Goal: Information Seeking & Learning: Learn about a topic

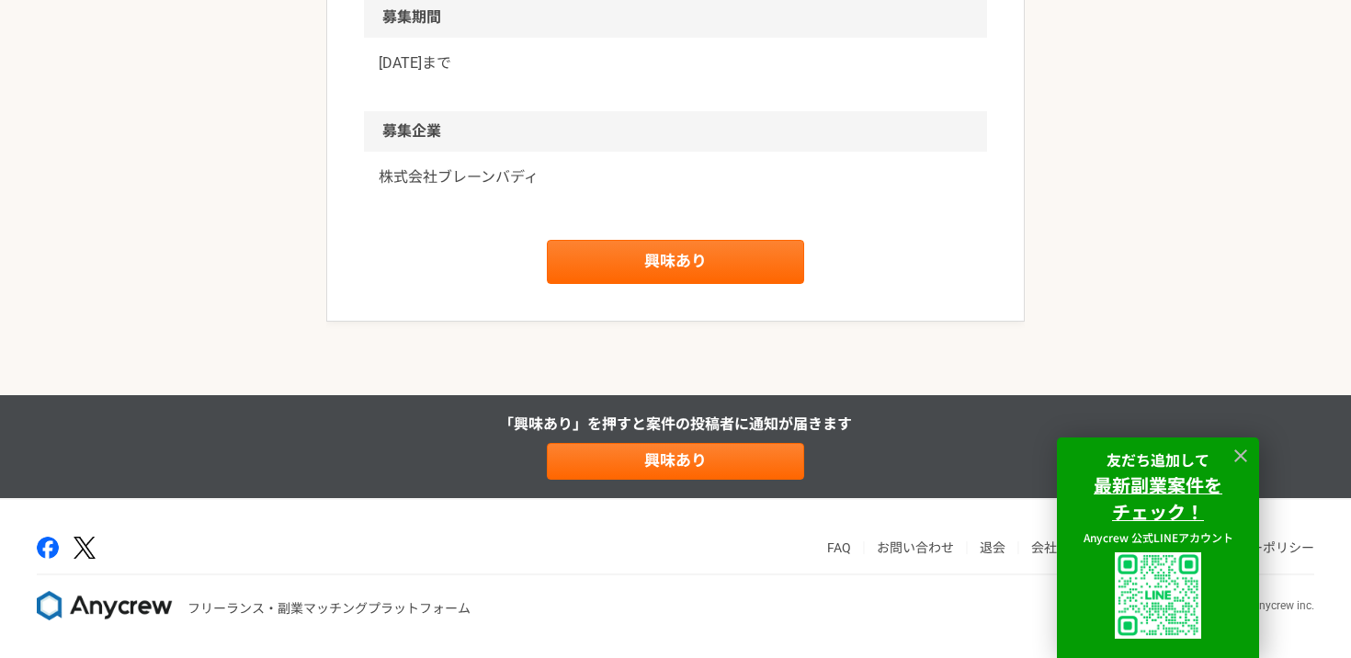
scroll to position [2402, 0]
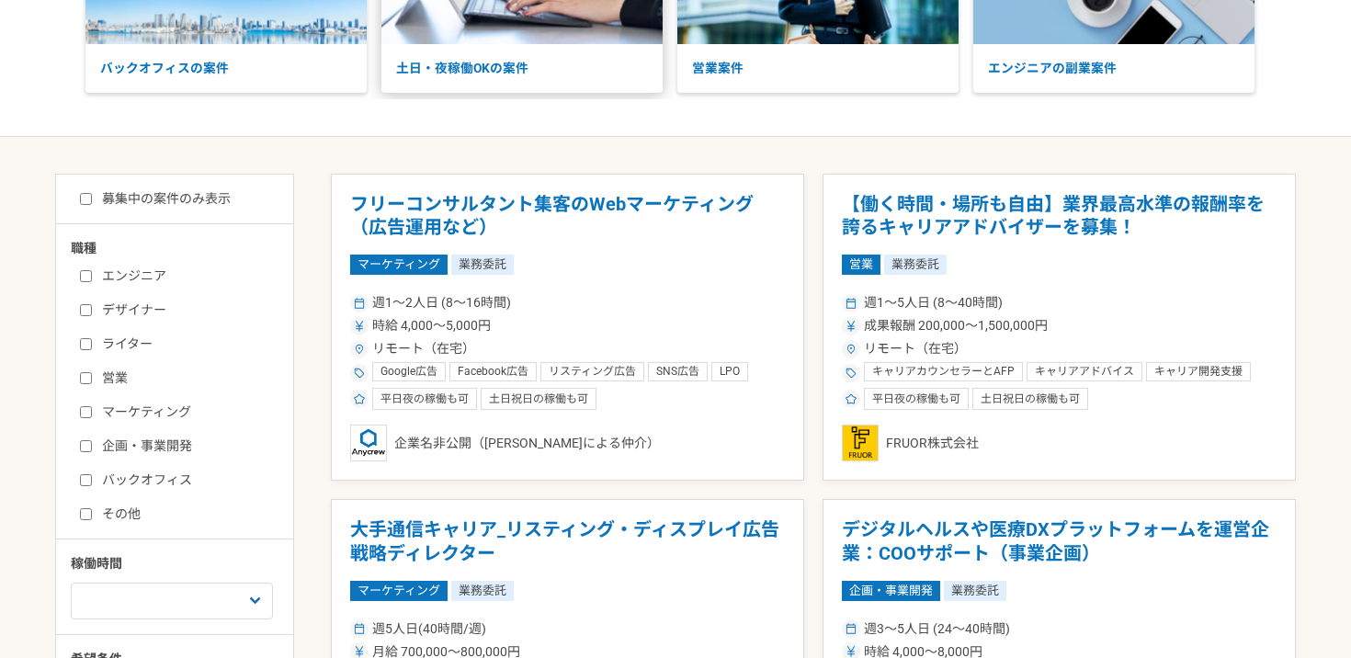
scroll to position [226, 0]
click at [127, 389] on div "エンジニア デザイナー ライター 営業 マーケティング 企画・事業開発 バックオフィス その他" at bounding box center [181, 391] width 221 height 263
click at [116, 381] on label "営業" at bounding box center [185, 377] width 211 height 19
click at [92, 381] on input "営業" at bounding box center [86, 377] width 12 height 12
checkbox input "true"
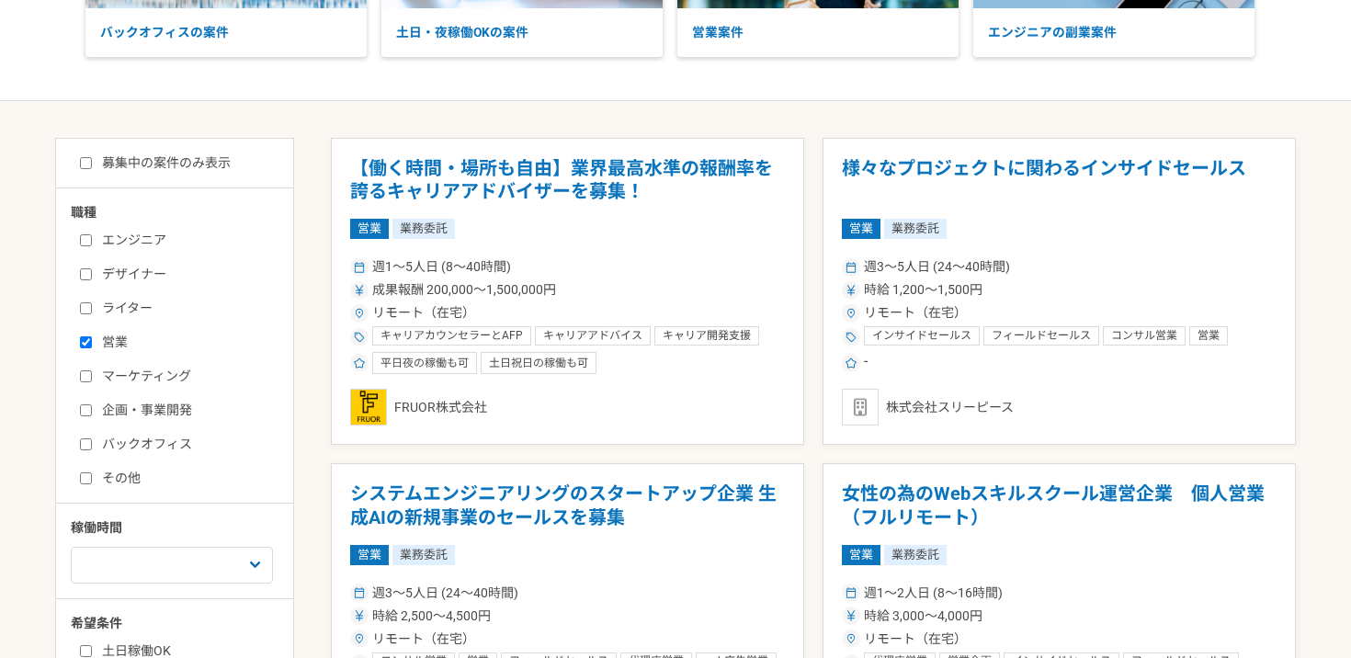
scroll to position [270, 0]
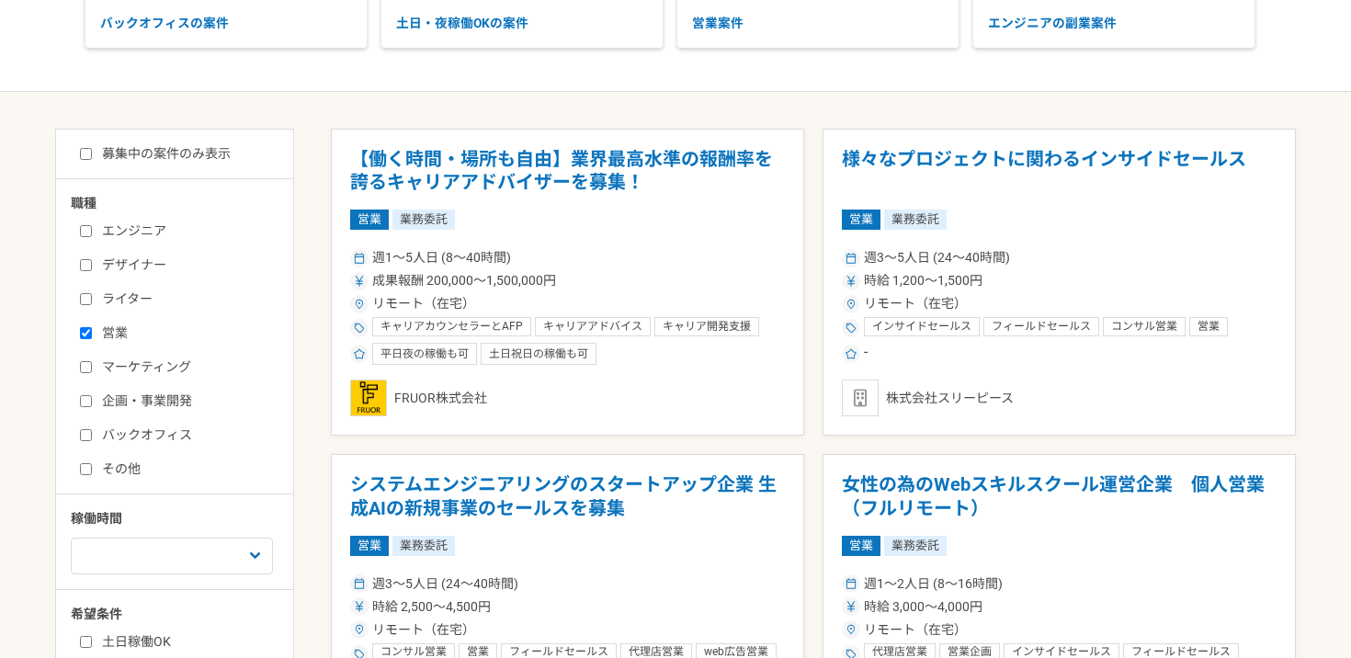
click at [116, 381] on div "エンジニア デザイナー ライター 営業 マーケティング 企画・事業開発 バックオフィス その他" at bounding box center [181, 347] width 221 height 263
click at [129, 368] on label "マーケティング" at bounding box center [185, 367] width 211 height 19
click at [92, 368] on input "マーケティング" at bounding box center [86, 367] width 12 height 12
checkbox input "true"
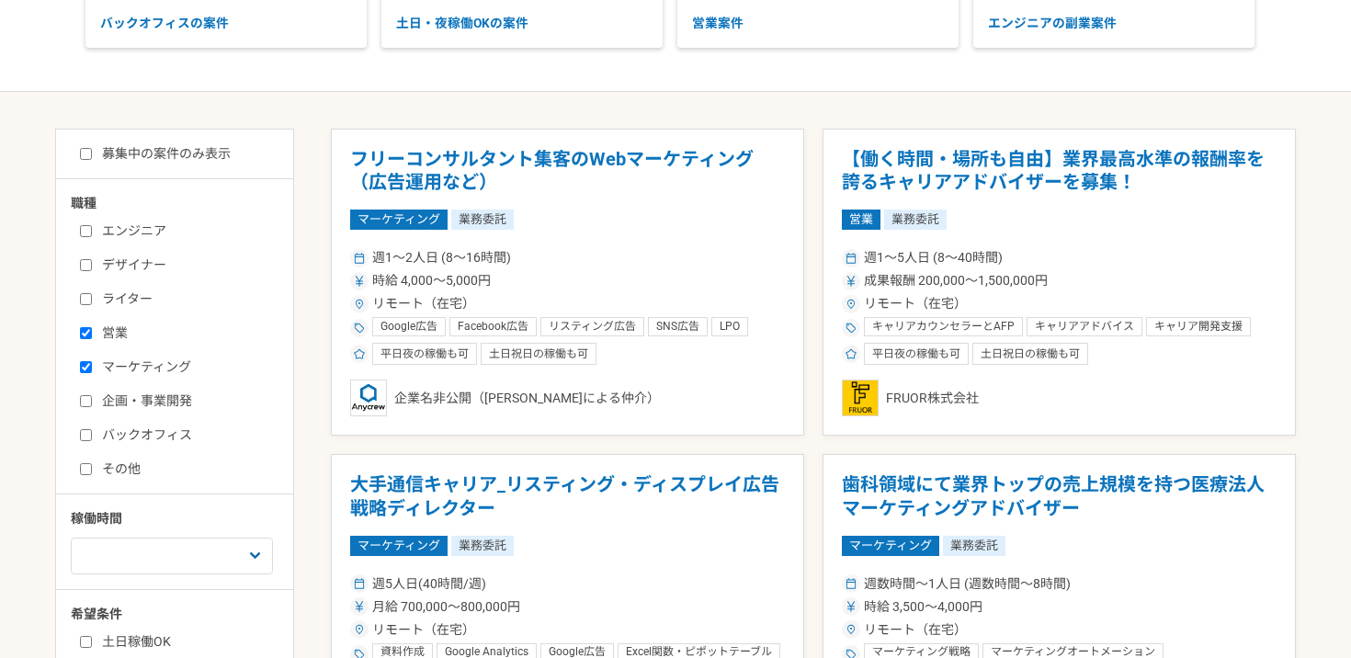
click at [116, 393] on label "企画・事業開発" at bounding box center [185, 401] width 211 height 19
click at [92, 395] on input "企画・事業開発" at bounding box center [86, 401] width 12 height 12
checkbox input "true"
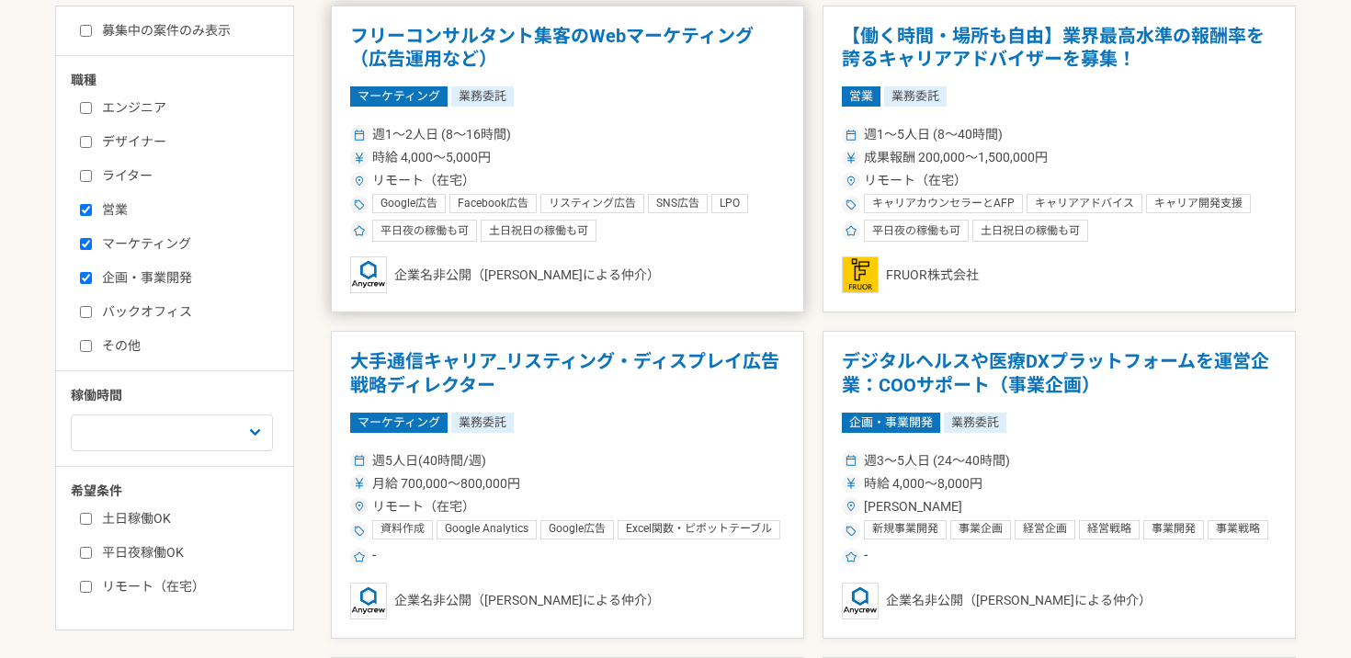
scroll to position [417, 0]
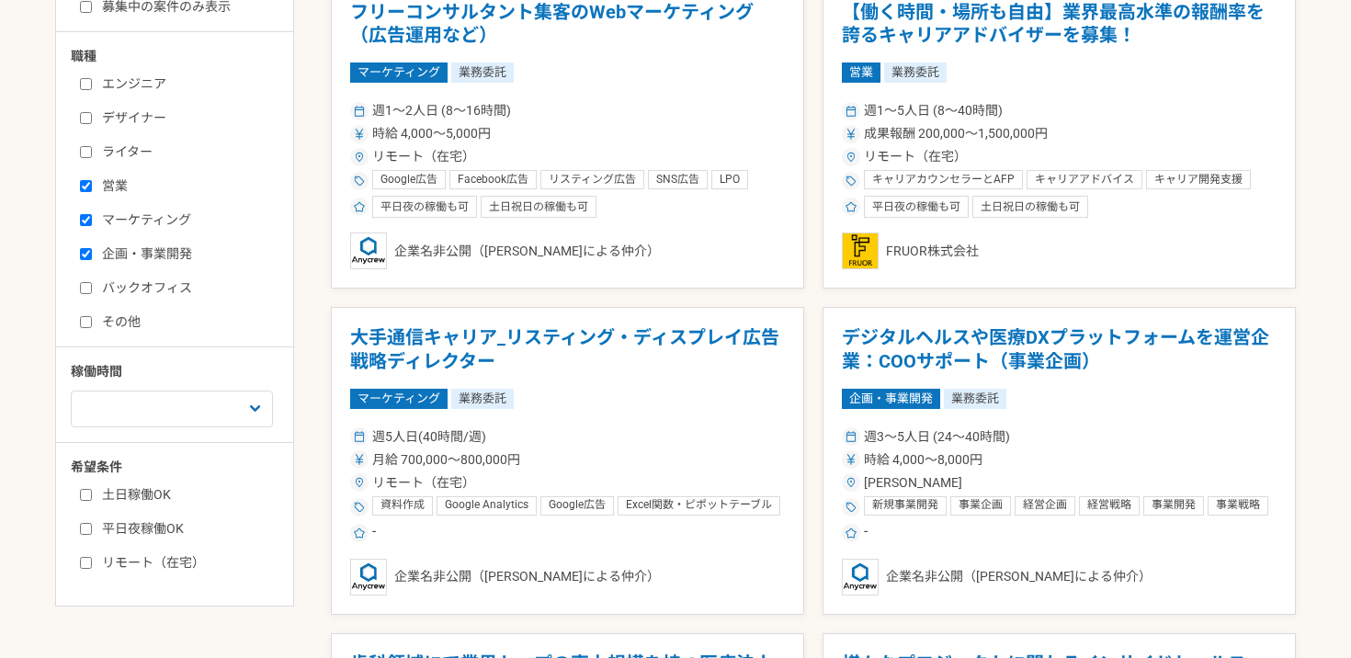
click at [156, 502] on label "土日稼働OK" at bounding box center [185, 494] width 211 height 19
click at [92, 501] on input "土日稼働OK" at bounding box center [86, 495] width 12 height 12
checkbox input "true"
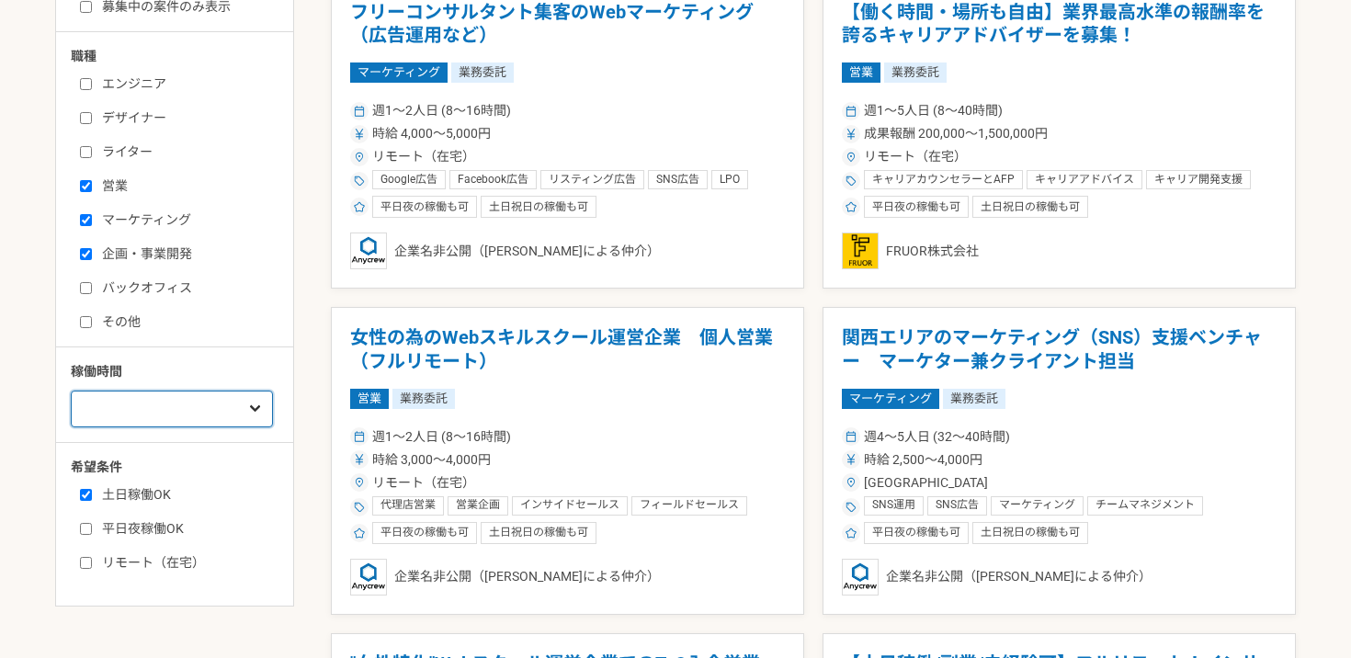
click at [199, 415] on select "週1人日（8時間）以下 週2人日（16時間）以下 週3人日（24時間）以下 週4人日（32時間）以下 週5人日（40時間）以下" at bounding box center [172, 409] width 202 height 37
select select "2"
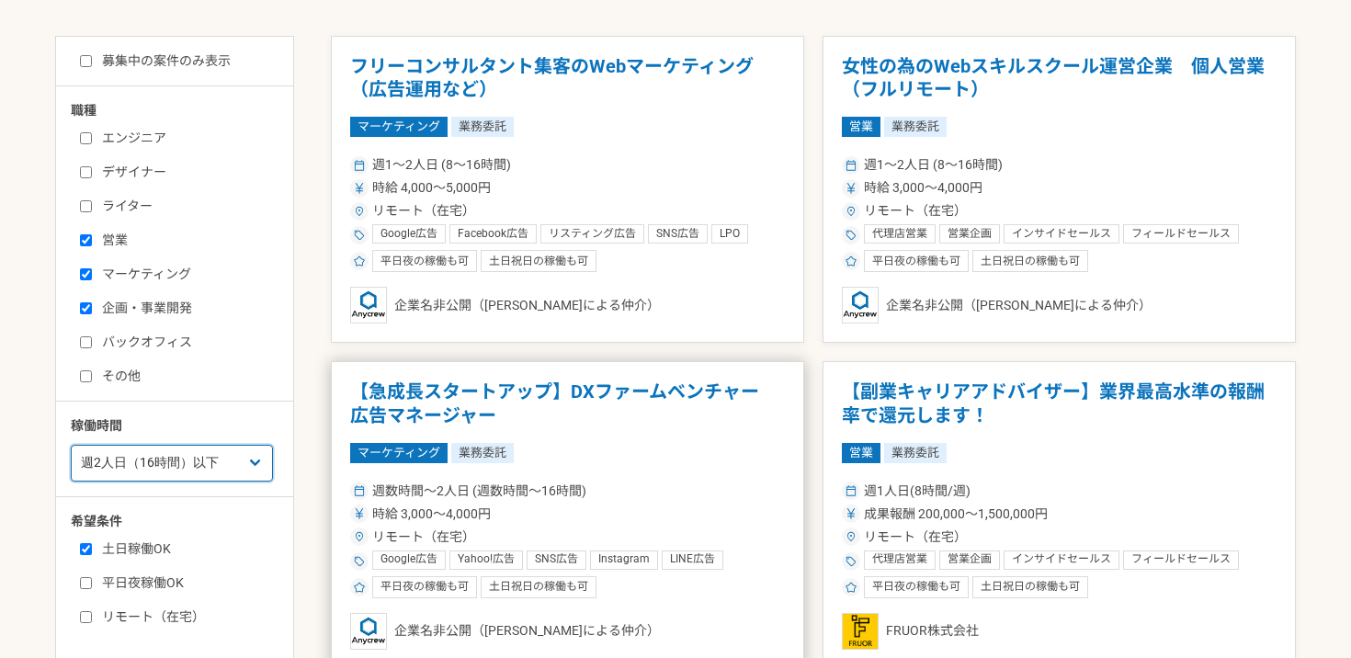
scroll to position [340, 0]
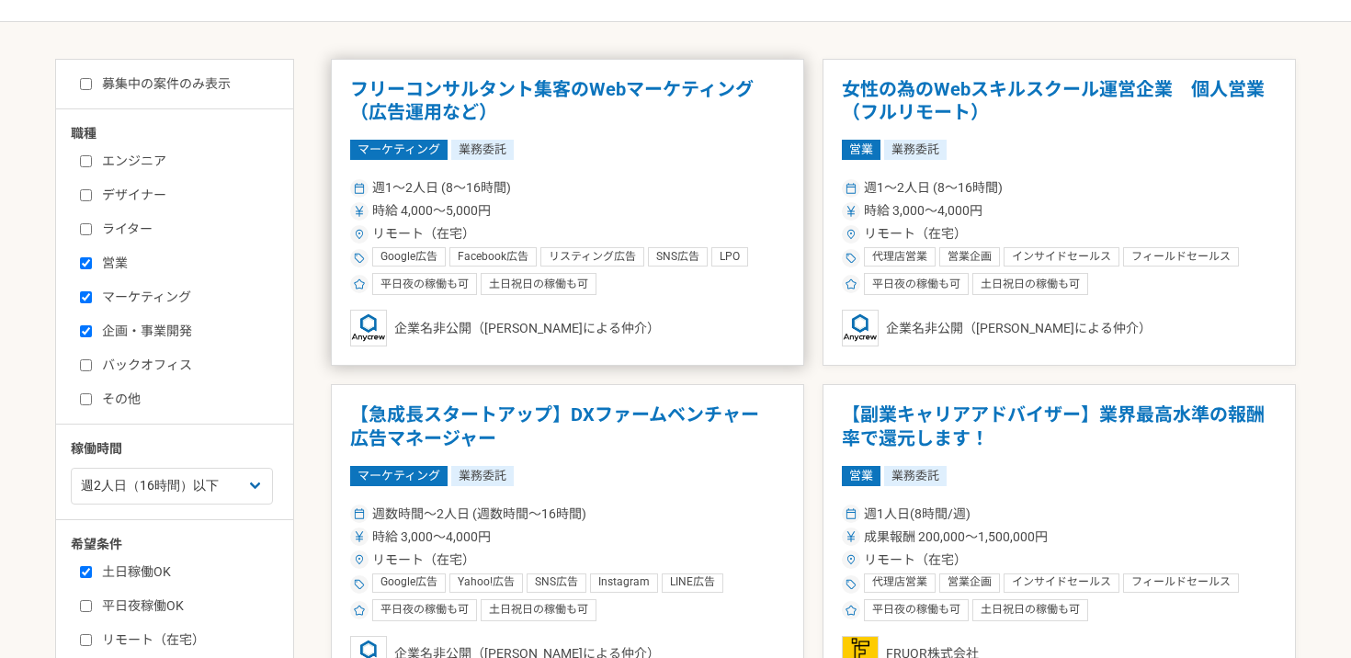
click at [633, 80] on h1 "フリーコンサルタント集客のWebマーケティング（広告運用など）" at bounding box center [567, 101] width 435 height 47
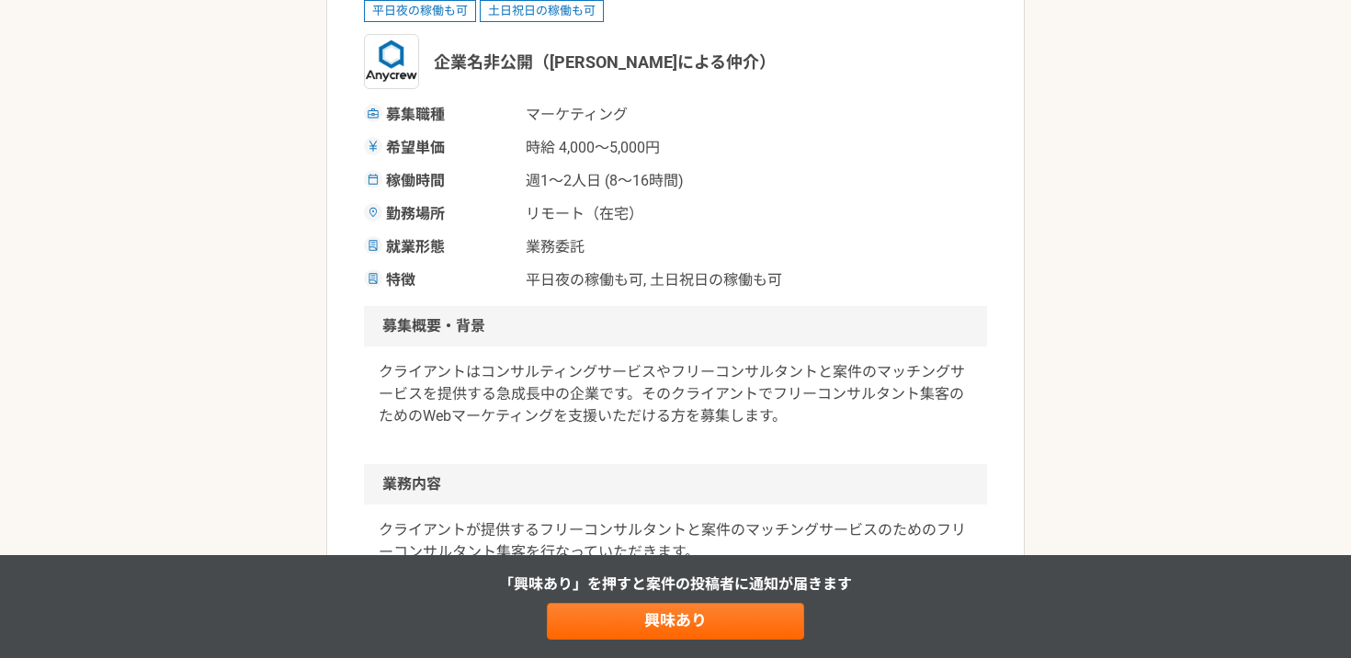
scroll to position [276, 0]
drag, startPoint x: 512, startPoint y: 261, endPoint x: 738, endPoint y: 286, distance: 227.5
click at [738, 286] on div "募集職種 マーケティング 希望単価 時給 4,000〜5,000円 稼働時間 週1〜2人日 (8〜16時間) 勤務場所 リモート（在宅） 就業形態 業務委託 …" at bounding box center [675, 197] width 623 height 188
click at [738, 286] on span "平日夜の稼働も可, 土日祝日の稼働も可" at bounding box center [654, 279] width 256 height 22
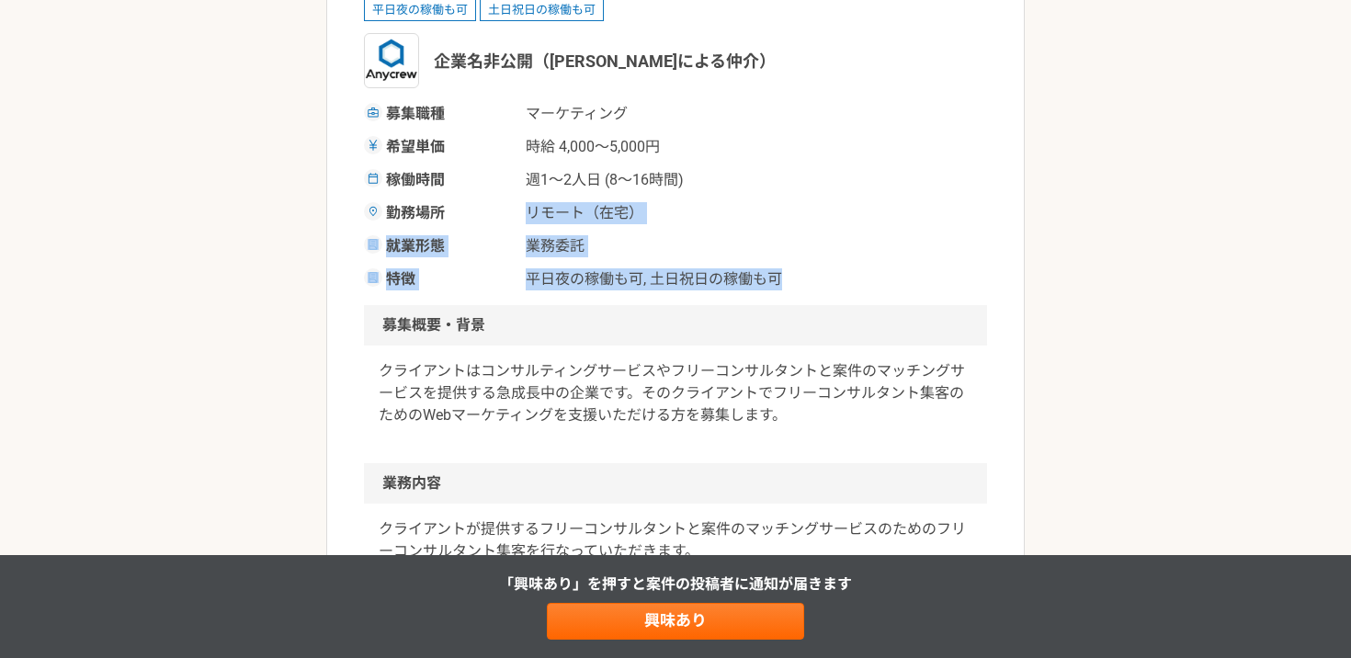
drag, startPoint x: 513, startPoint y: 218, endPoint x: 795, endPoint y: 282, distance: 289.5
click at [795, 282] on div "募集職種 マーケティング 希望単価 時給 4,000〜5,000円 稼働時間 週1〜2人日 (8〜16時間) 勤務場所 リモート（在宅） 就業形態 業務委託 …" at bounding box center [675, 197] width 623 height 188
click at [795, 282] on div "特徴 平日夜の稼働も可, 土日祝日の稼働も可" at bounding box center [675, 279] width 623 height 22
drag, startPoint x: 506, startPoint y: 175, endPoint x: 753, endPoint y: 292, distance: 273.9
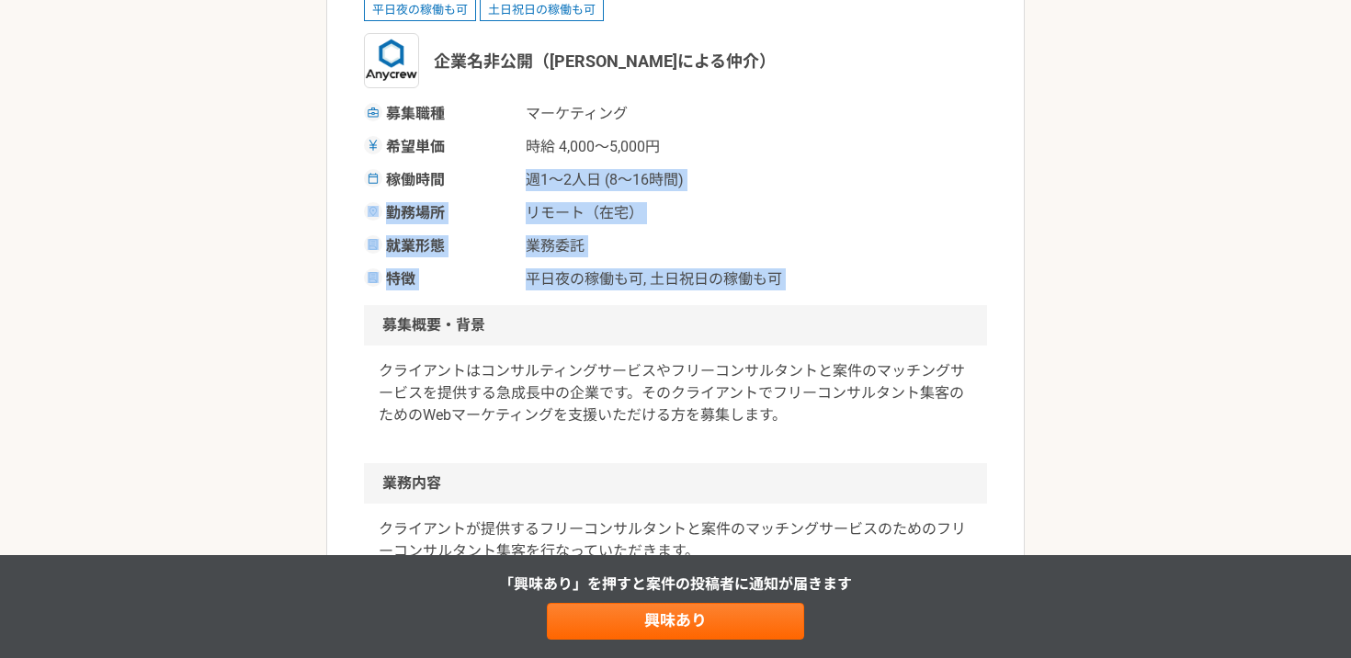
drag, startPoint x: 522, startPoint y: 150, endPoint x: 883, endPoint y: 359, distance: 416.9
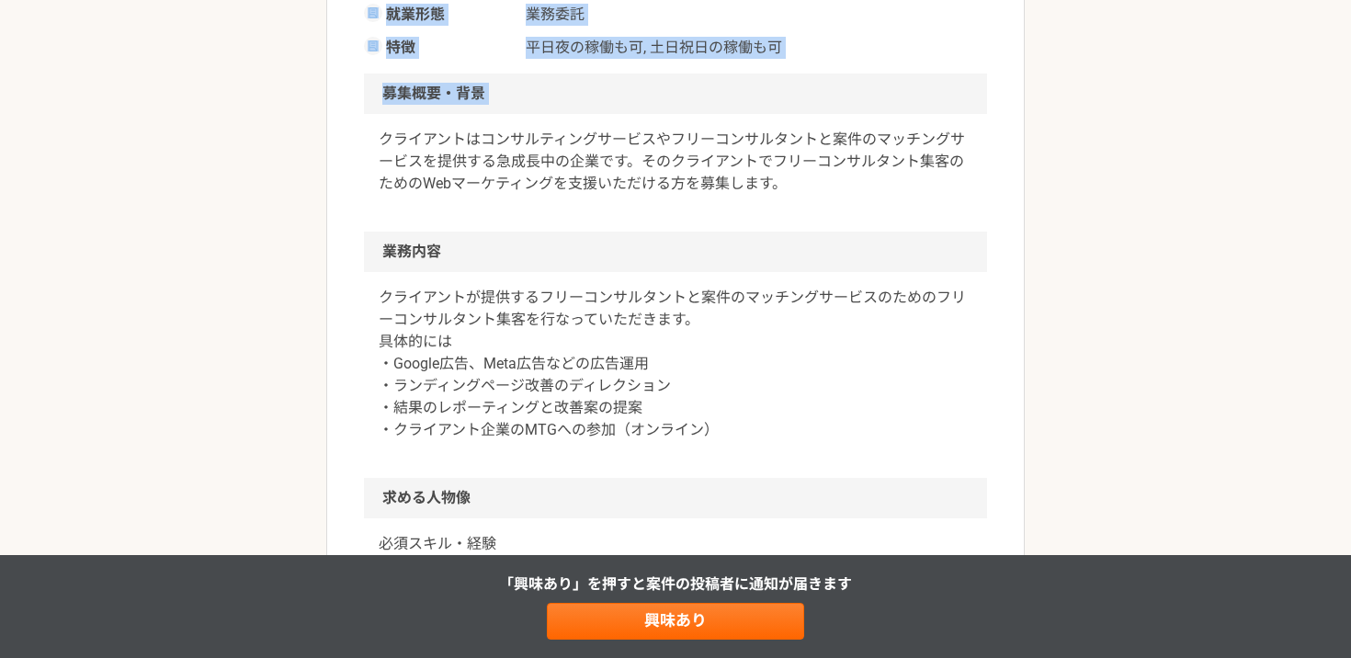
scroll to position [541, 0]
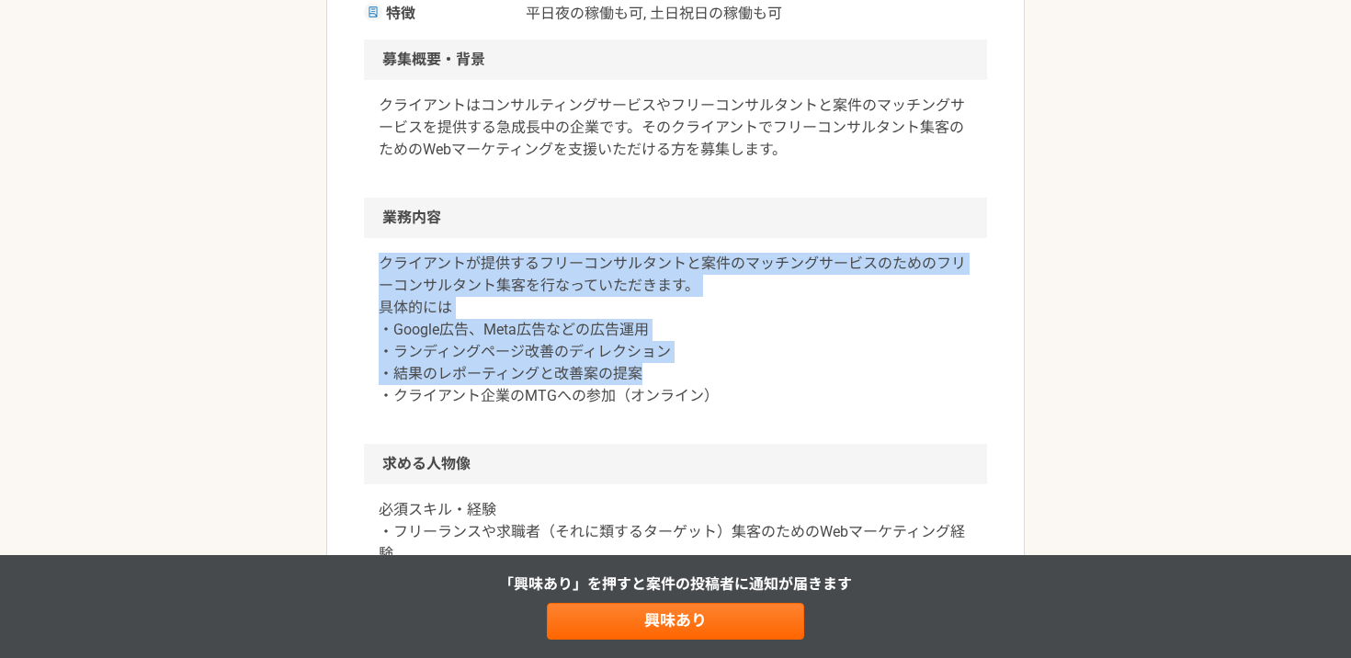
drag, startPoint x: 716, startPoint y: 247, endPoint x: 847, endPoint y: 382, distance: 187.2
click at [847, 382] on div "クライアントが提供するフリーコンサルタントと案件のマッチングサービスのためのフリーコンサルタント集客を行なっていただきます。 具体的には ・Google広告、…" at bounding box center [675, 341] width 623 height 206
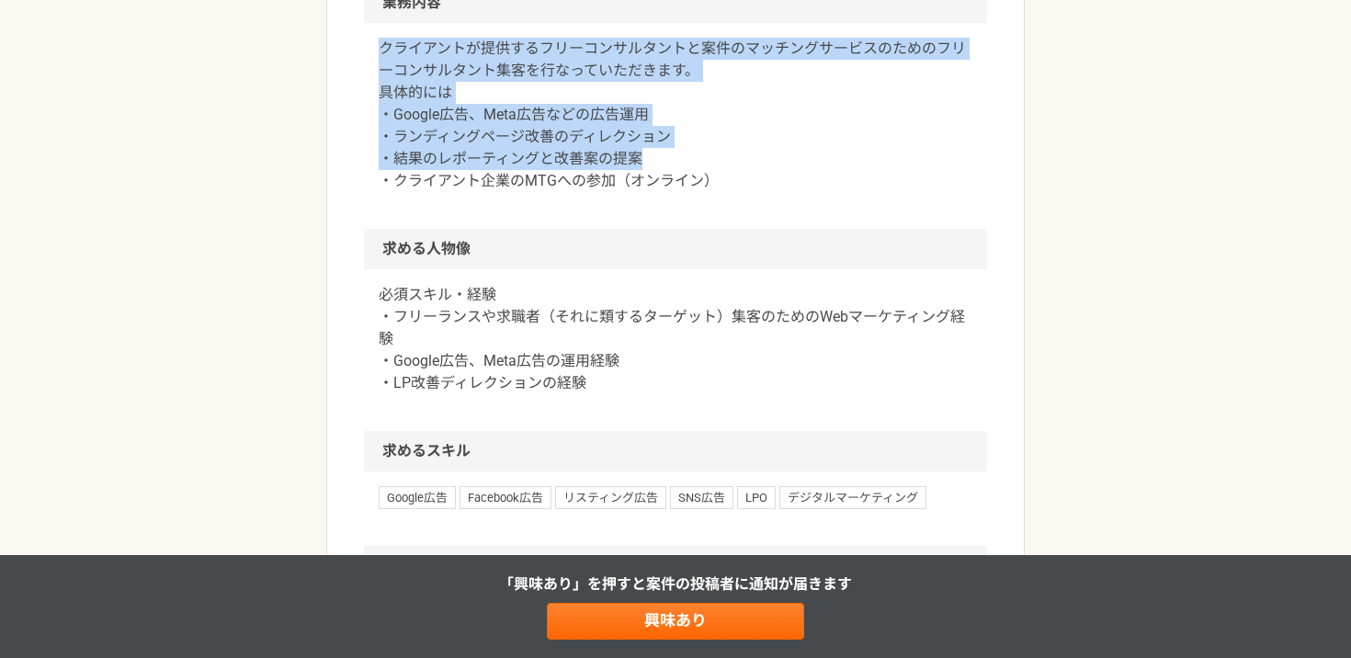
scroll to position [786, 0]
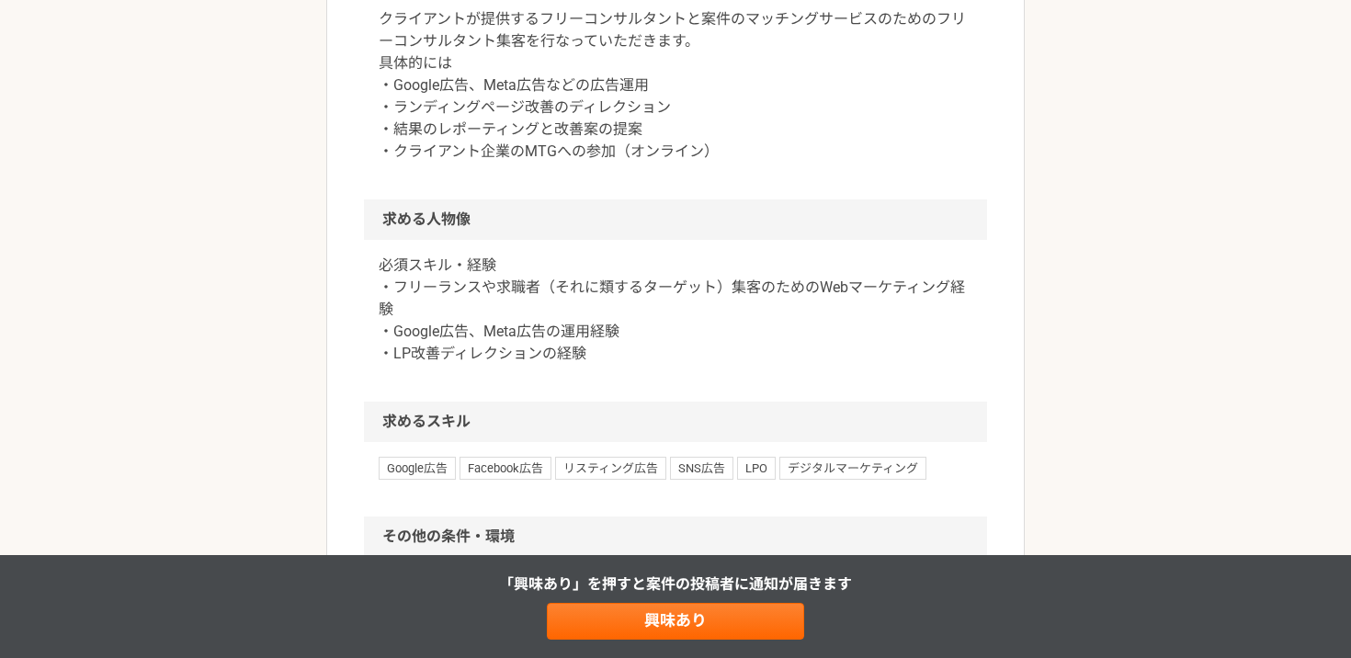
drag, startPoint x: 541, startPoint y: 138, endPoint x: 773, endPoint y: 415, distance: 361.5
click at [773, 415] on article "マーケティング フリーコンサルタント集客のWebマーケティング（広告運用など） 業務委託 平日夜の稼働も可 土日祝日の稼働も可 企業名非公開（エニィクルーによ…" at bounding box center [675, 162] width 699 height 1674
drag, startPoint x: 466, startPoint y: 184, endPoint x: 763, endPoint y: 384, distance: 358.3
click at [763, 384] on article "マーケティング フリーコンサルタント集客のWebマーケティング（広告運用など） 業務委託 平日夜の稼働も可 土日祝日の稼働も可 企業名非公開（エニィクルーによ…" at bounding box center [675, 162] width 699 height 1674
click at [763, 365] on p "必須スキル・経験 ・フリーランスや求職者（それに類するターゲット）集客のためのWebマーケティング経験 ・Google広告、Meta広告の運用経験 ・LP改善…" at bounding box center [676, 310] width 594 height 110
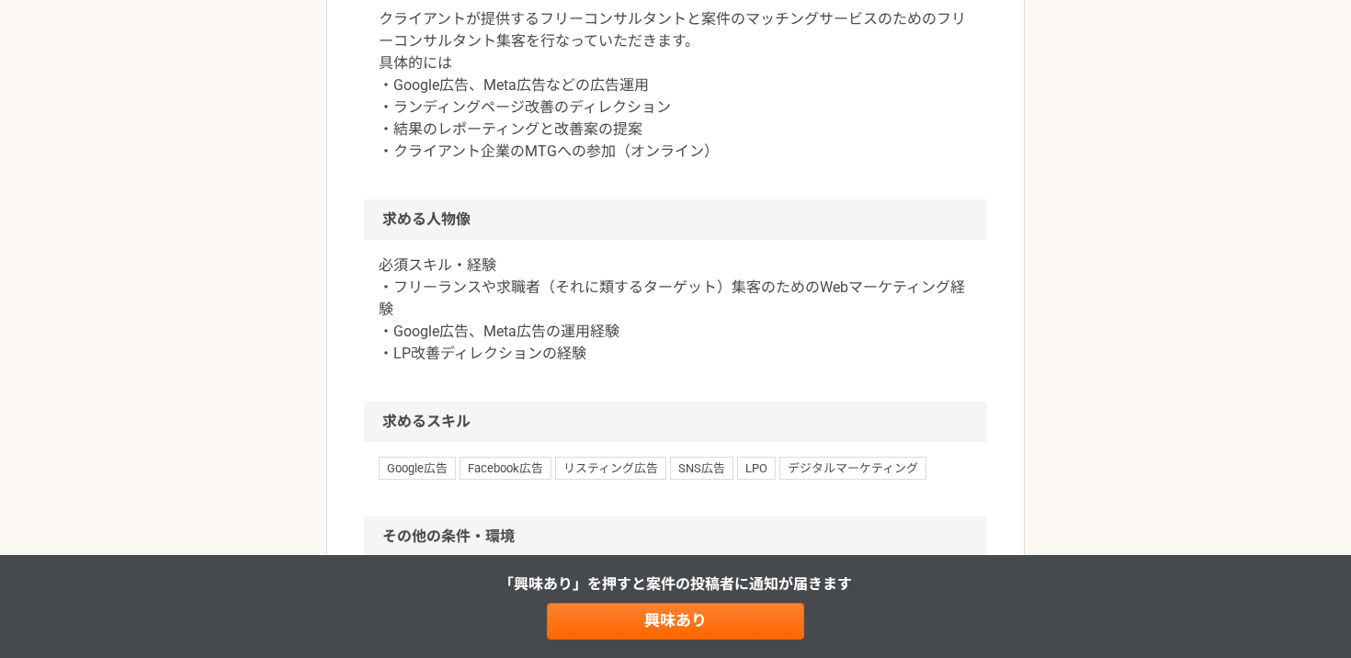
click at [763, 365] on p "必須スキル・経験 ・フリーランスや求職者（それに類するターゲット）集客のためのWebマーケティング経験 ・Google広告、Meta広告の運用経験 ・LP改善…" at bounding box center [676, 310] width 594 height 110
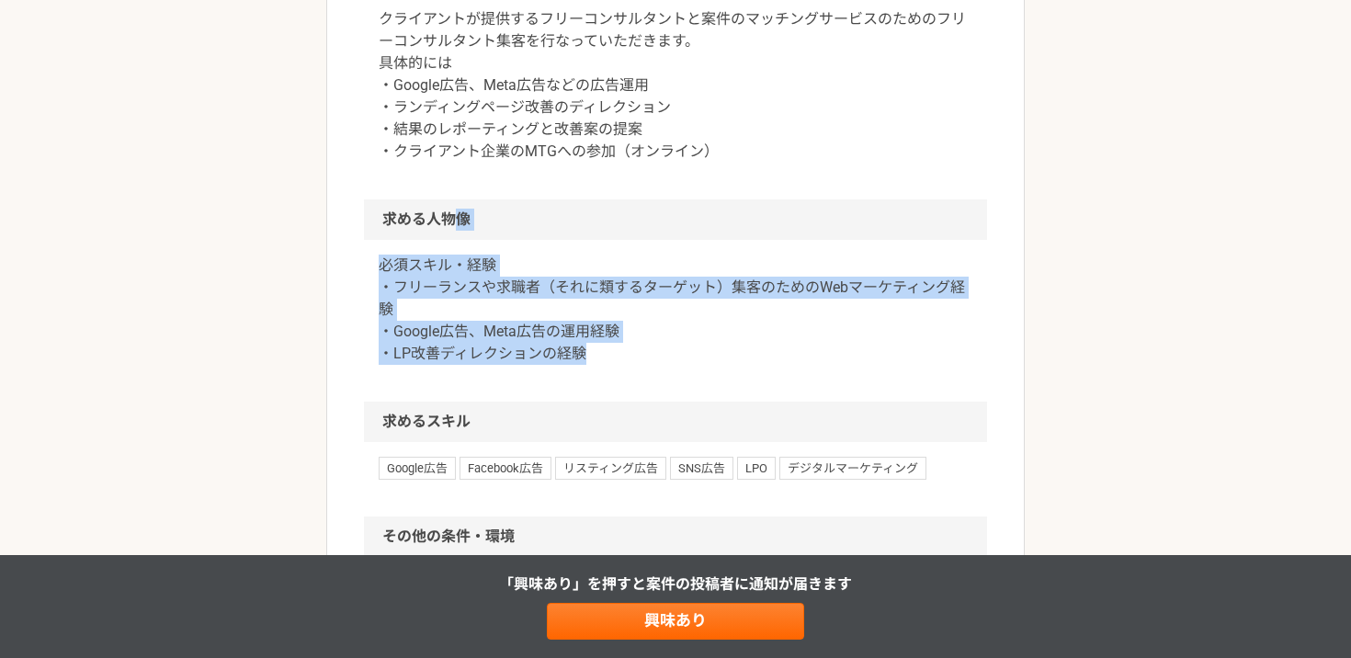
drag, startPoint x: 457, startPoint y: 227, endPoint x: 678, endPoint y: 350, distance: 252.7
click at [678, 350] on section "求める人物像 必須スキル・経験 ・フリーランスや求職者（それに類するターゲット）集客のためのWebマーケティング経験 ・Google広告、Meta広告の運用経…" at bounding box center [675, 300] width 623 height 202
click at [678, 350] on p "必須スキル・経験 ・フリーランスや求職者（それに類するターゲット）集客のためのWebマーケティング経験 ・Google広告、Meta広告の運用経験 ・LP改善…" at bounding box center [676, 310] width 594 height 110
drag, startPoint x: 385, startPoint y: 155, endPoint x: 770, endPoint y: 391, distance: 451.4
click at [770, 391] on article "マーケティング フリーコンサルタント集客のWebマーケティング（広告運用など） 業務委託 平日夜の稼働も可 土日祝日の稼働も可 企業名非公開（エニィクルーによ…" at bounding box center [675, 162] width 699 height 1674
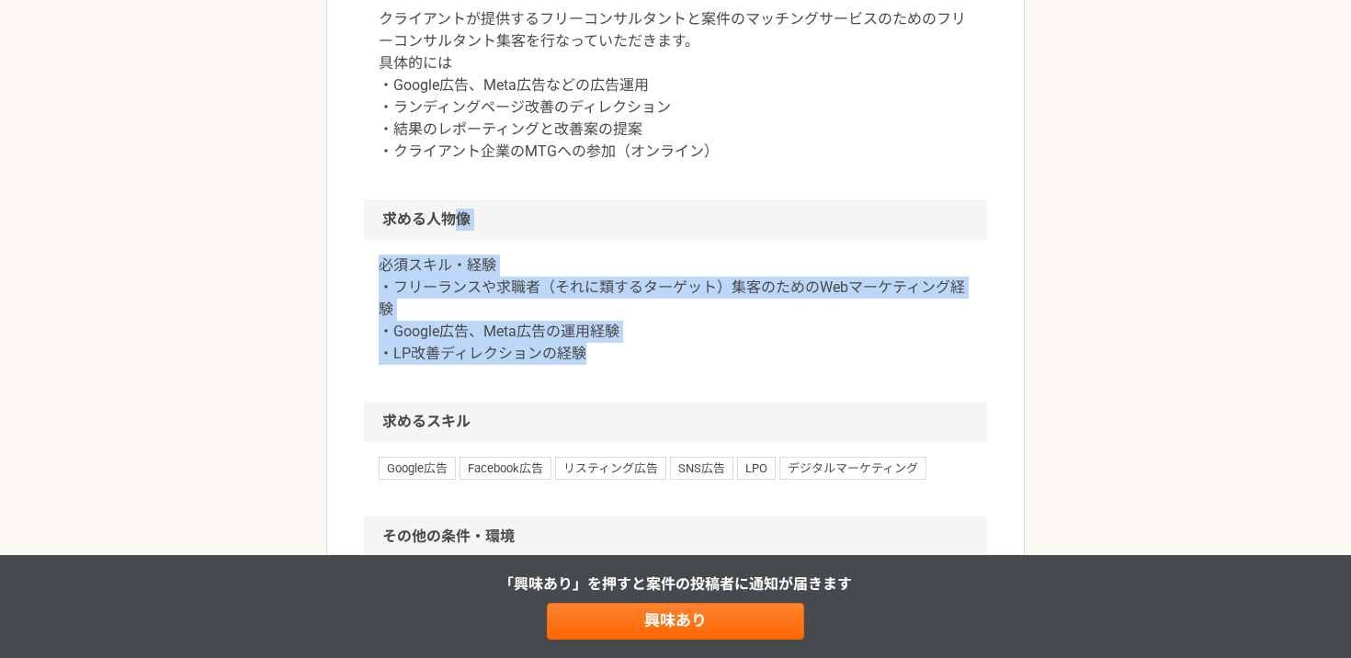
click at [770, 391] on div "必須スキル・経験 ・フリーランスや求職者（それに類するターゲット）集客のためのWebマーケティング経験 ・Google広告、Meta広告の運用経験 ・LP改善…" at bounding box center [675, 321] width 623 height 162
drag, startPoint x: 405, startPoint y: 132, endPoint x: 773, endPoint y: 389, distance: 449.1
click at [773, 389] on article "マーケティング フリーコンサルタント集客のWebマーケティング（広告運用など） 業務委託 平日夜の稼働も可 土日祝日の稼働も可 企業名非公開（エニィクルーによ…" at bounding box center [675, 162] width 699 height 1674
click at [773, 389] on div "必須スキル・経験 ・フリーランスや求職者（それに類するターゲット）集客のためのWebマーケティング経験 ・Google広告、Meta広告の運用経験 ・LP改善…" at bounding box center [675, 321] width 623 height 162
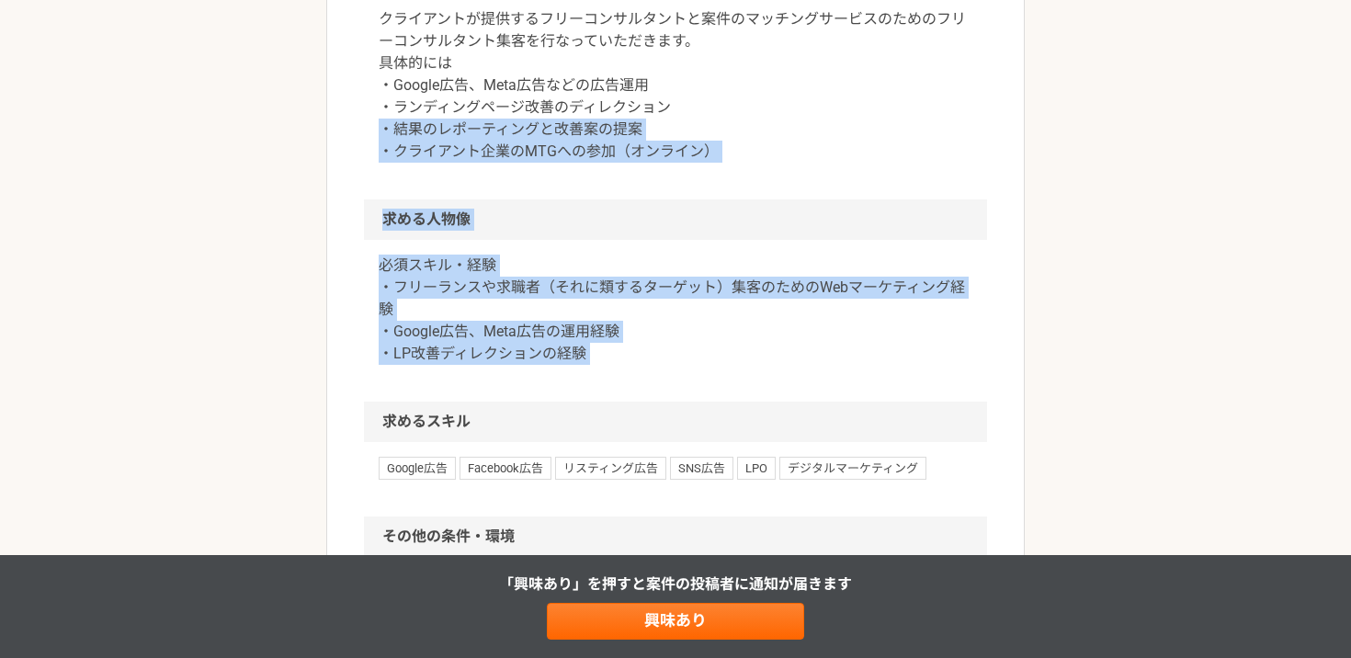
drag, startPoint x: 379, startPoint y: 124, endPoint x: 775, endPoint y: 428, distance: 499.6
click at [775, 428] on article "マーケティング フリーコンサルタント集客のWebマーケティング（広告運用など） 業務委託 平日夜の稼働も可 土日祝日の稼働も可 企業名非公開（エニィクルーによ…" at bounding box center [675, 162] width 699 height 1674
click at [775, 428] on h2 "求めるスキル" at bounding box center [675, 422] width 623 height 40
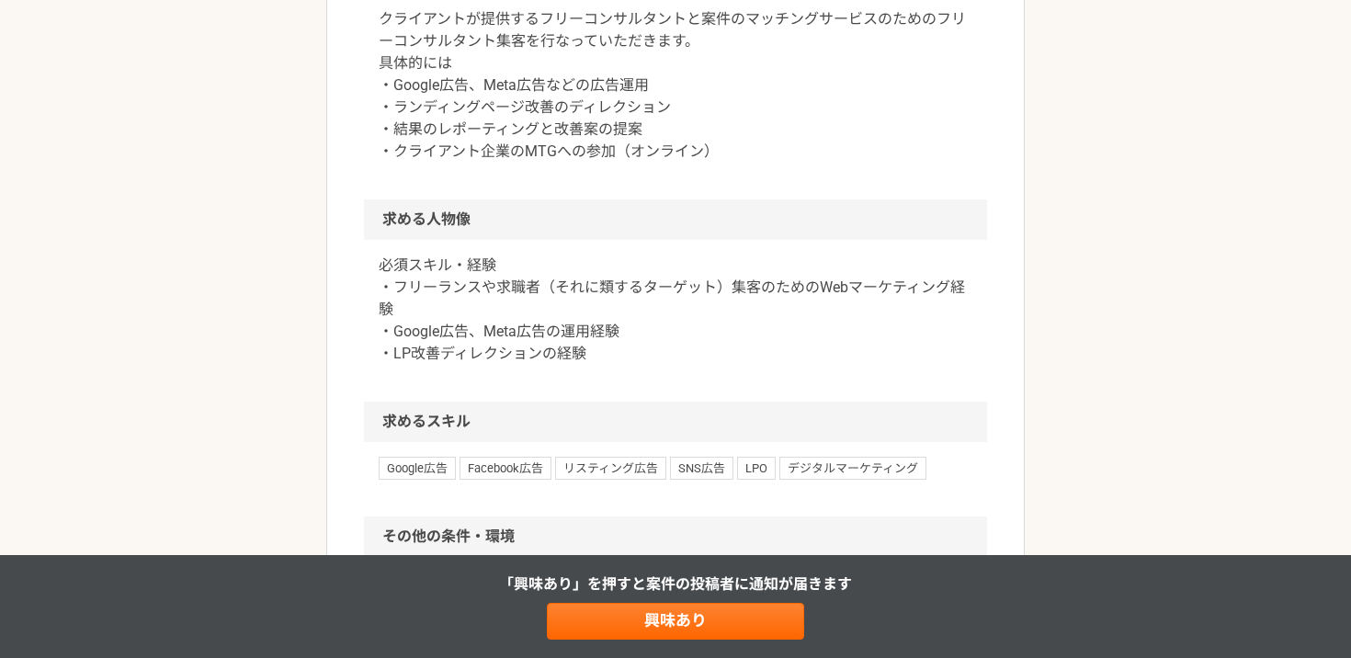
drag, startPoint x: 303, startPoint y: 97, endPoint x: 781, endPoint y: 439, distance: 587.8
click at [781, 439] on div "マーケティング フリーコンサルタント集客のWebマーケティング（広告運用など） 業務委託 平日夜の稼働も可 土日祝日の稼働も可 企業名非公開（エニィクルーによ…" at bounding box center [675, 180] width 1351 height 1784
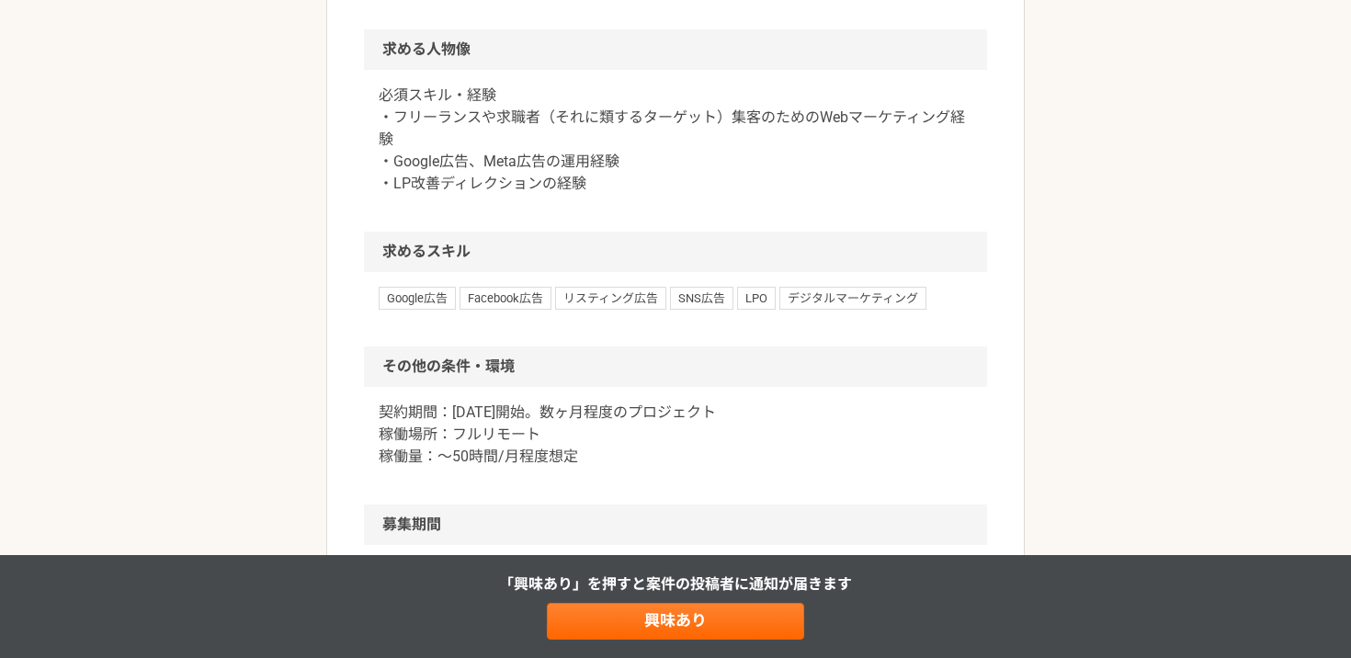
scroll to position [952, 0]
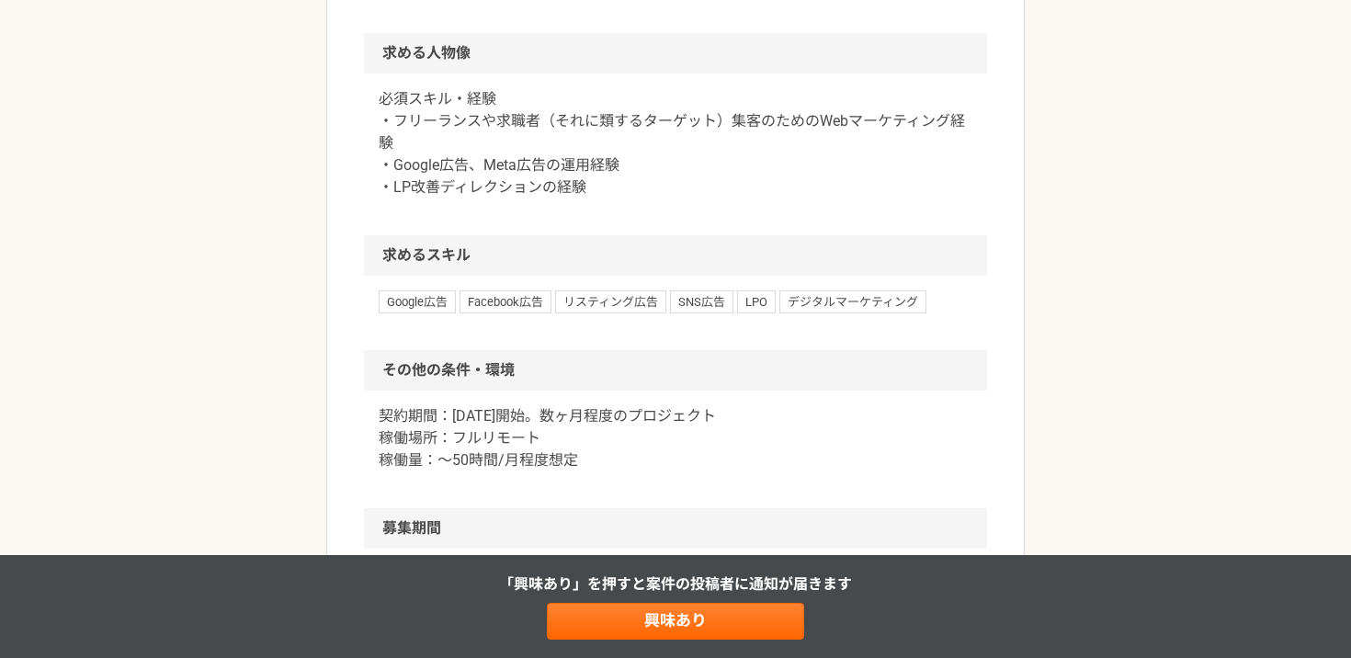
drag, startPoint x: 597, startPoint y: 212, endPoint x: 280, endPoint y: 44, distance: 358.2
click at [280, 44] on div "マーケティング フリーコンサルタント集客のWebマーケティング（広告運用など） 業務委託 平日夜の稼働も可 土日祝日の稼働も可 企業名非公開（エニィクルーによ…" at bounding box center [675, 14] width 1351 height 1784
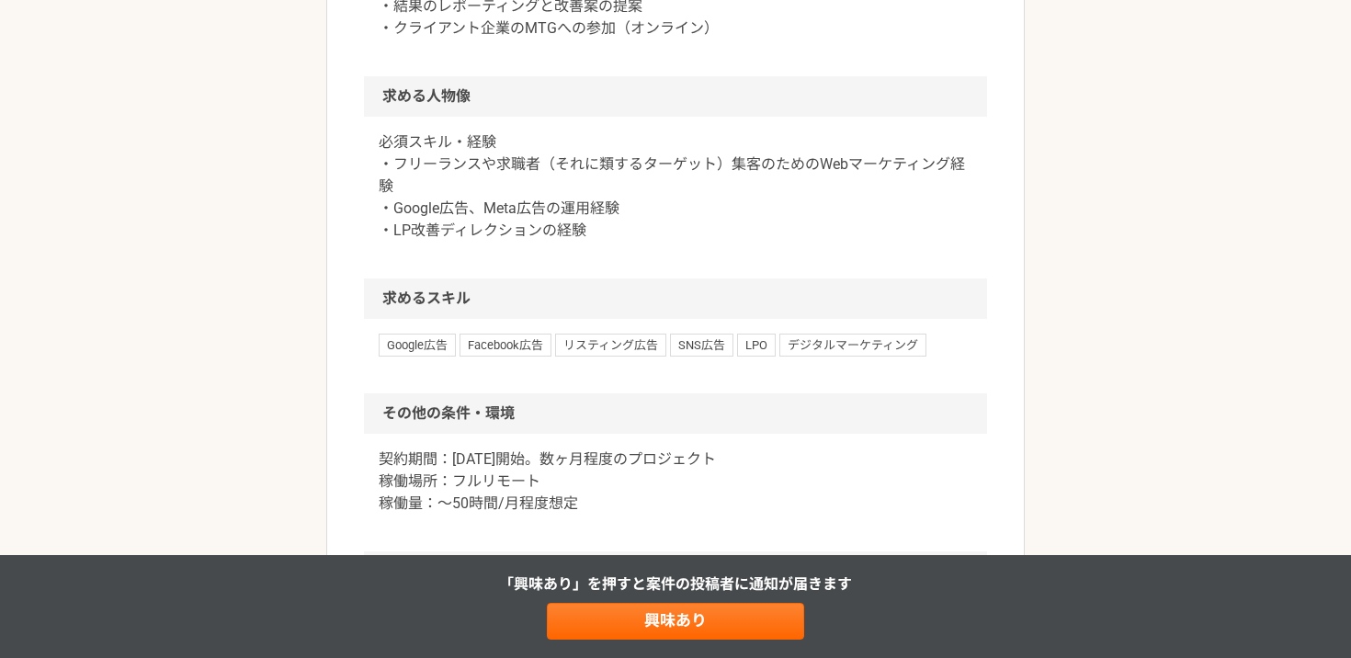
drag, startPoint x: 685, startPoint y: 211, endPoint x: 418, endPoint y: 6, distance: 335.8
click at [418, 6] on article "マーケティング フリーコンサルタント集客のWebマーケティング（広告運用など） 業務委託 平日夜の稼働も可 土日祝日の稼働も可 企業名非公開（エニィクルーによ…" at bounding box center [675, 39] width 699 height 1674
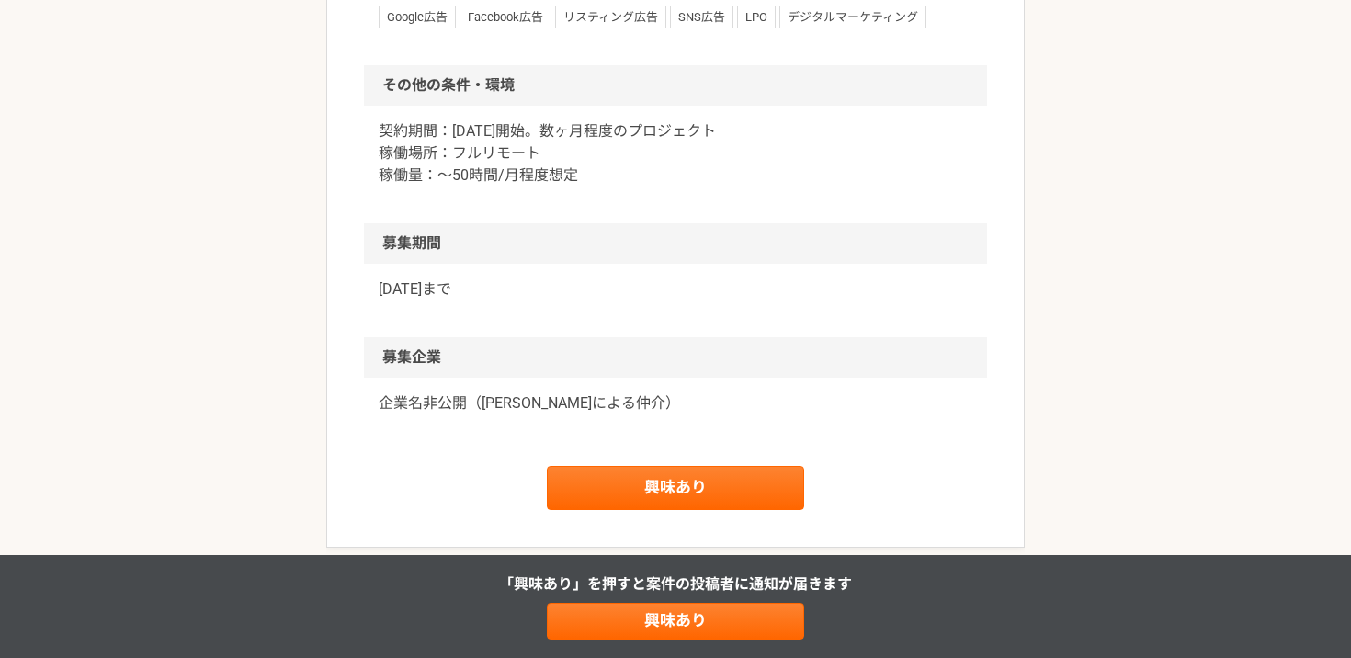
scroll to position [1249, 0]
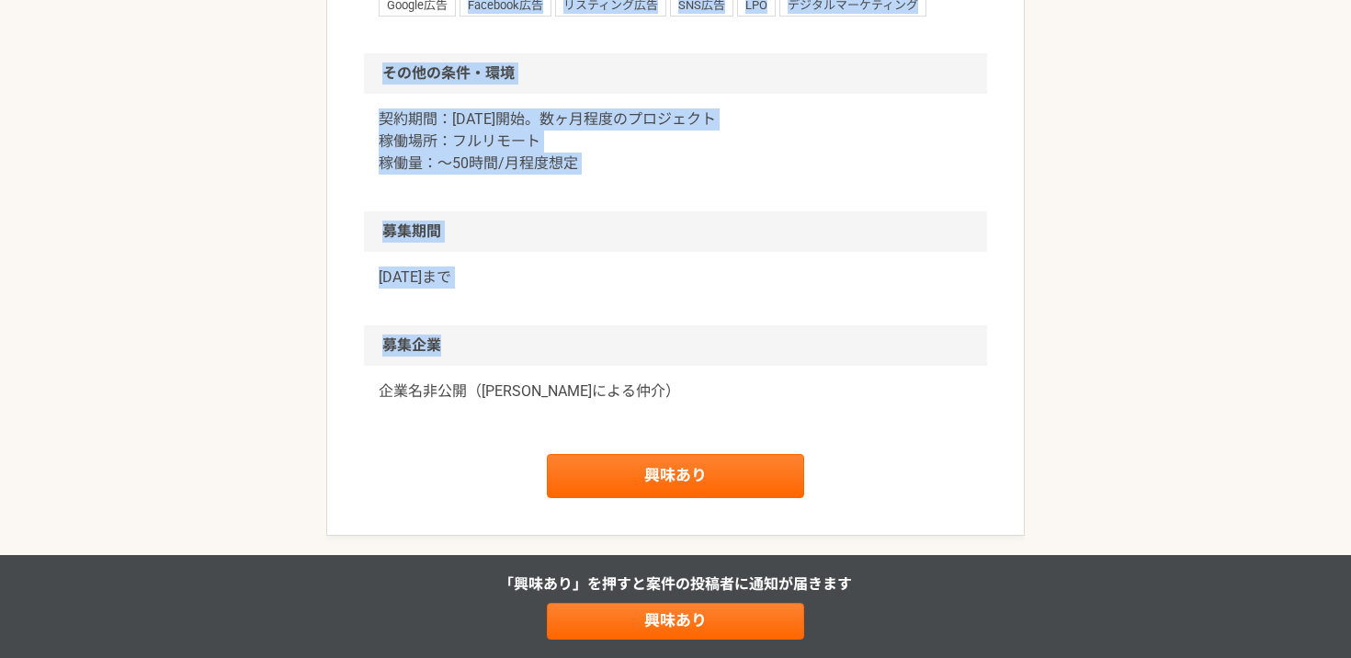
drag, startPoint x: 285, startPoint y: 48, endPoint x: 756, endPoint y: 382, distance: 577.0
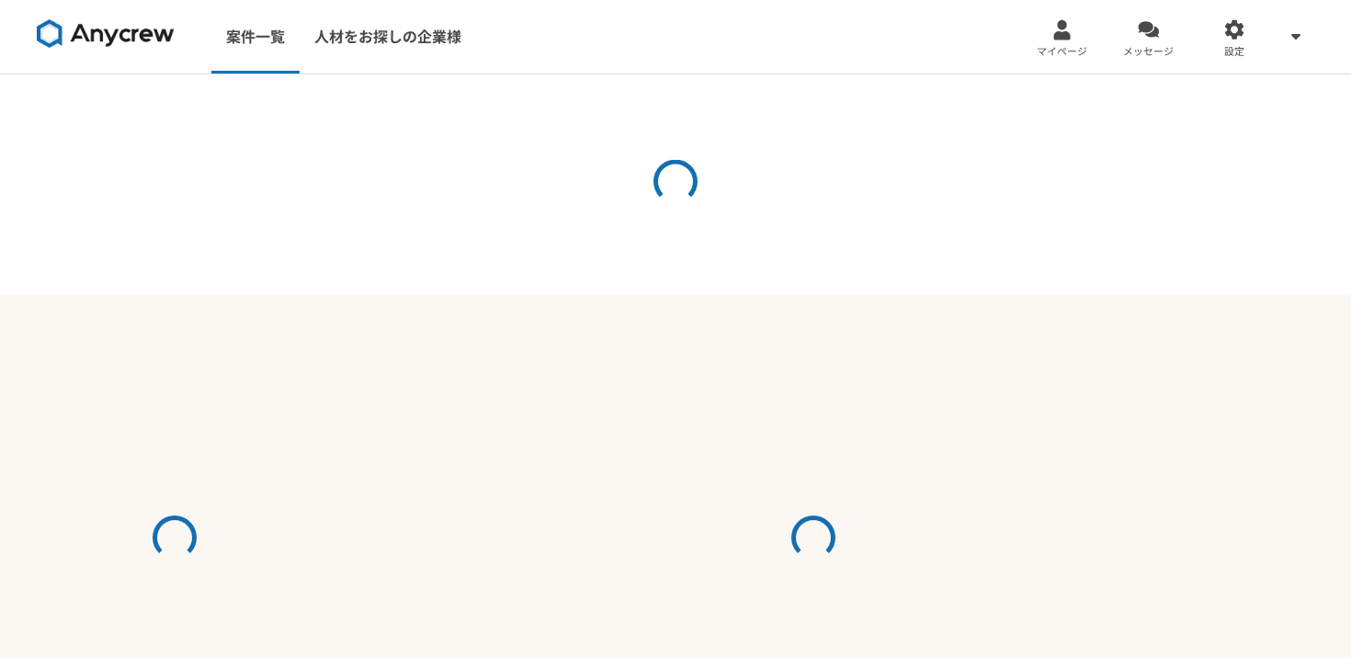
select select "2"
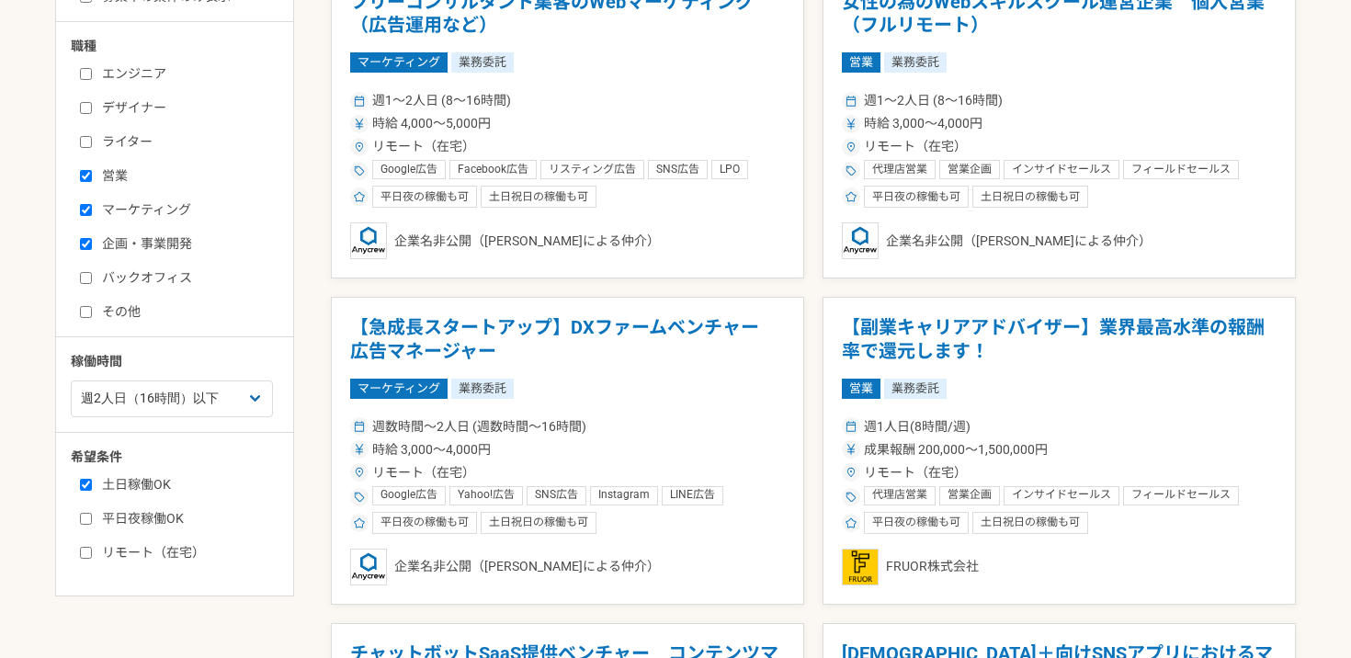
scroll to position [448, 0]
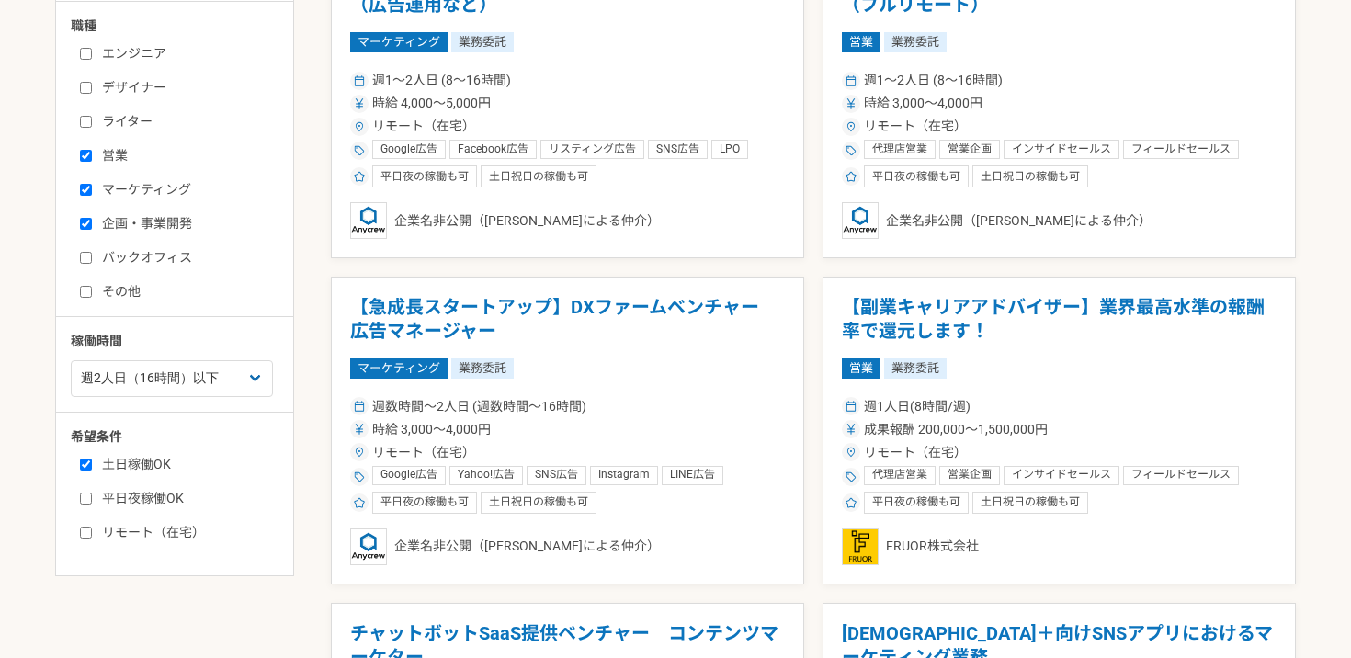
click at [139, 189] on label "マーケティング" at bounding box center [185, 189] width 211 height 19
click at [92, 189] on input "マーケティング" at bounding box center [86, 190] width 12 height 12
checkbox input "false"
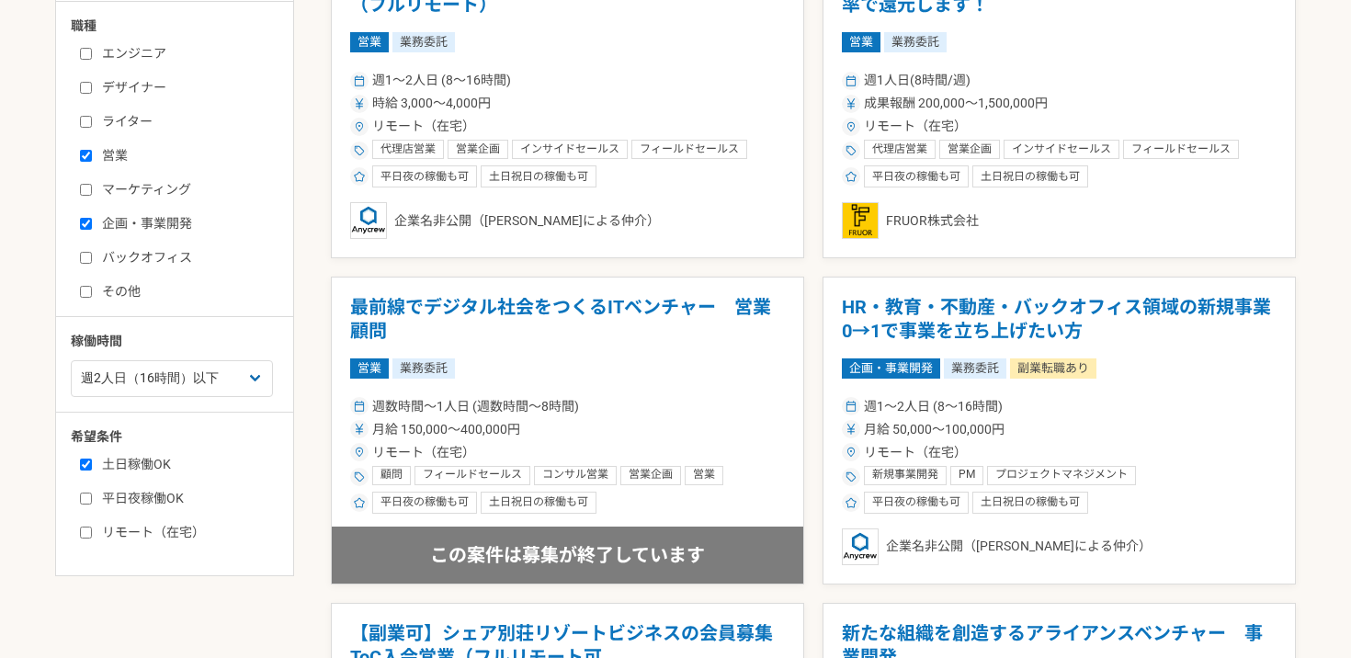
click at [134, 223] on label "企画・事業開発" at bounding box center [185, 223] width 211 height 19
click at [92, 223] on input "企画・事業開発" at bounding box center [86, 224] width 12 height 12
checkbox input "false"
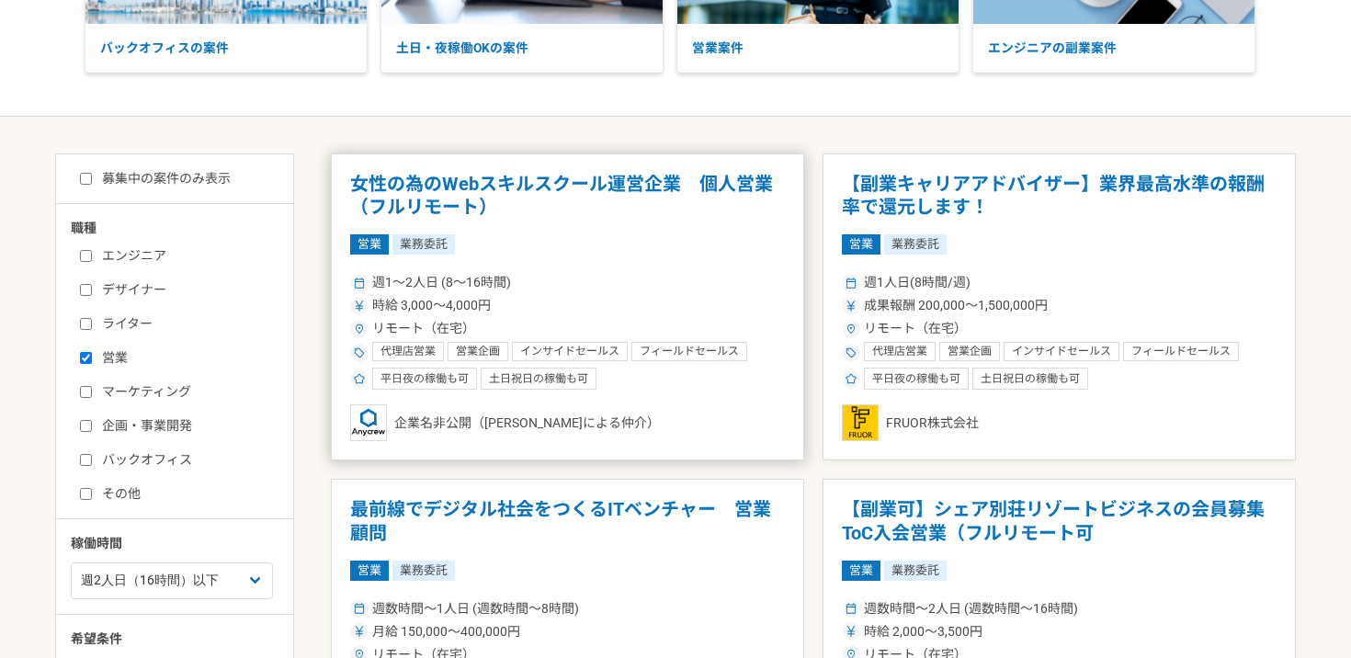
scroll to position [248, 0]
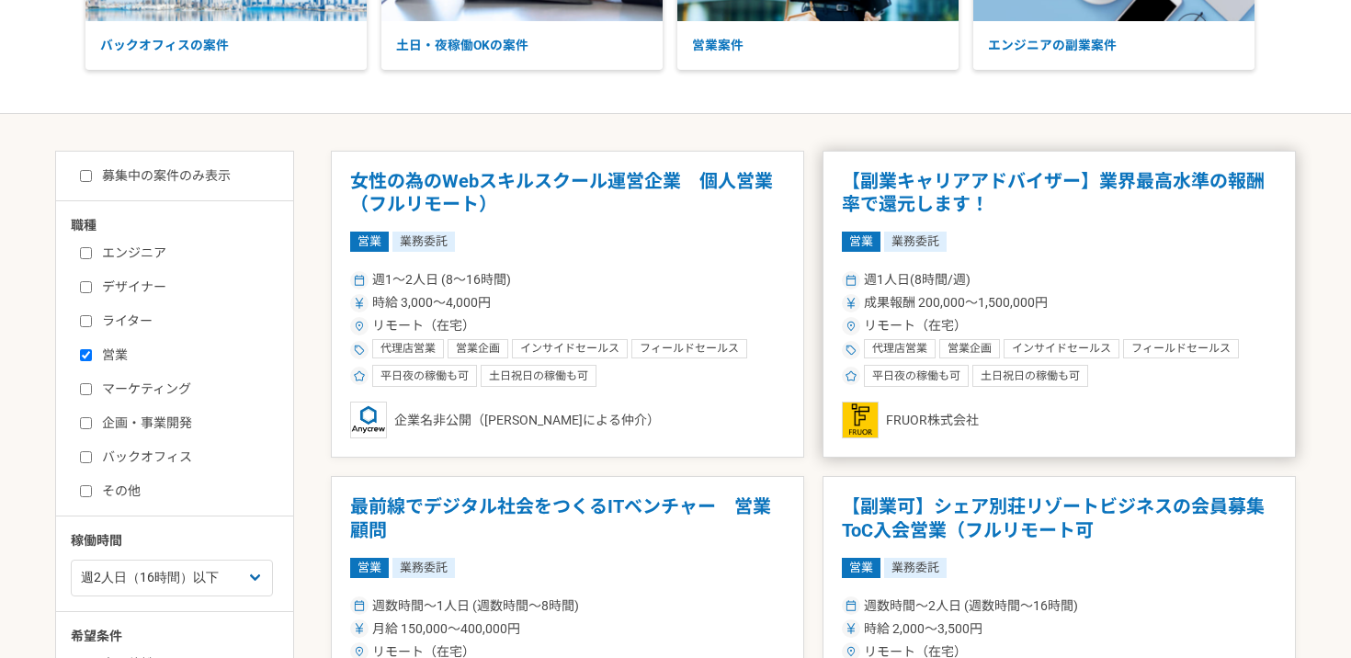
click at [1076, 183] on h1 "【副業キャリアアドバイザー】業界最高水準の報酬率で還元します！" at bounding box center [1059, 193] width 435 height 47
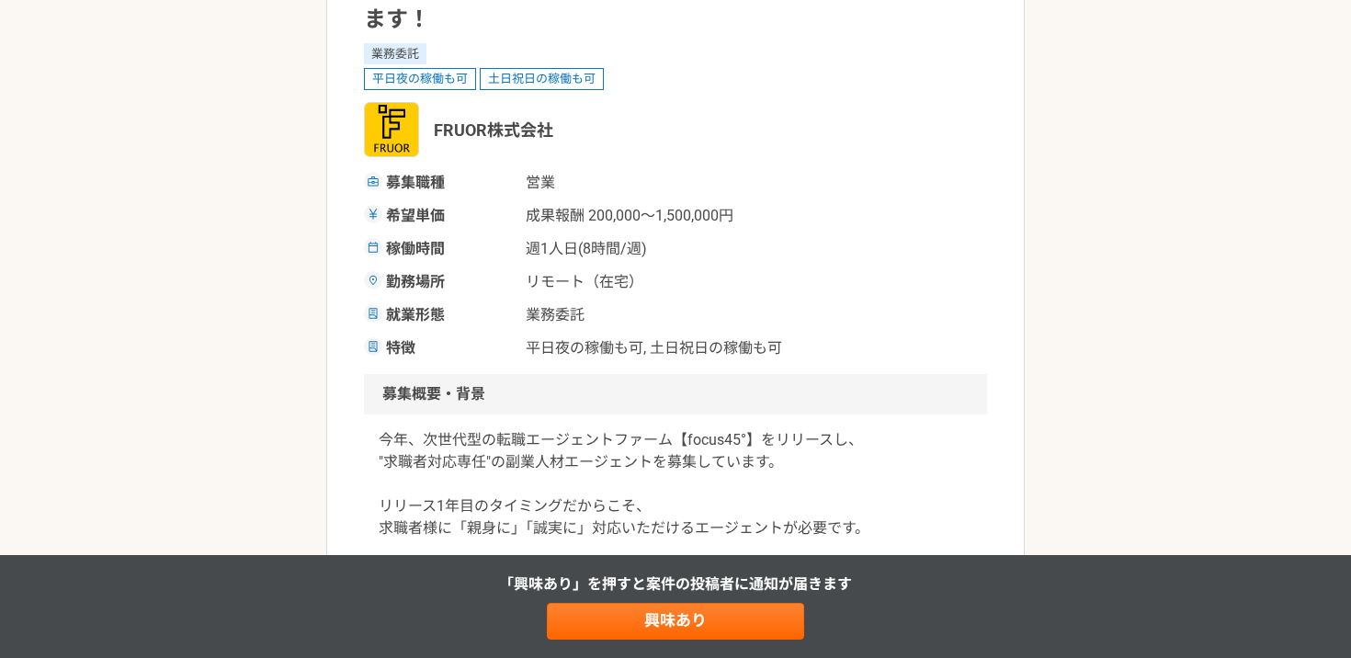
scroll to position [208, 0]
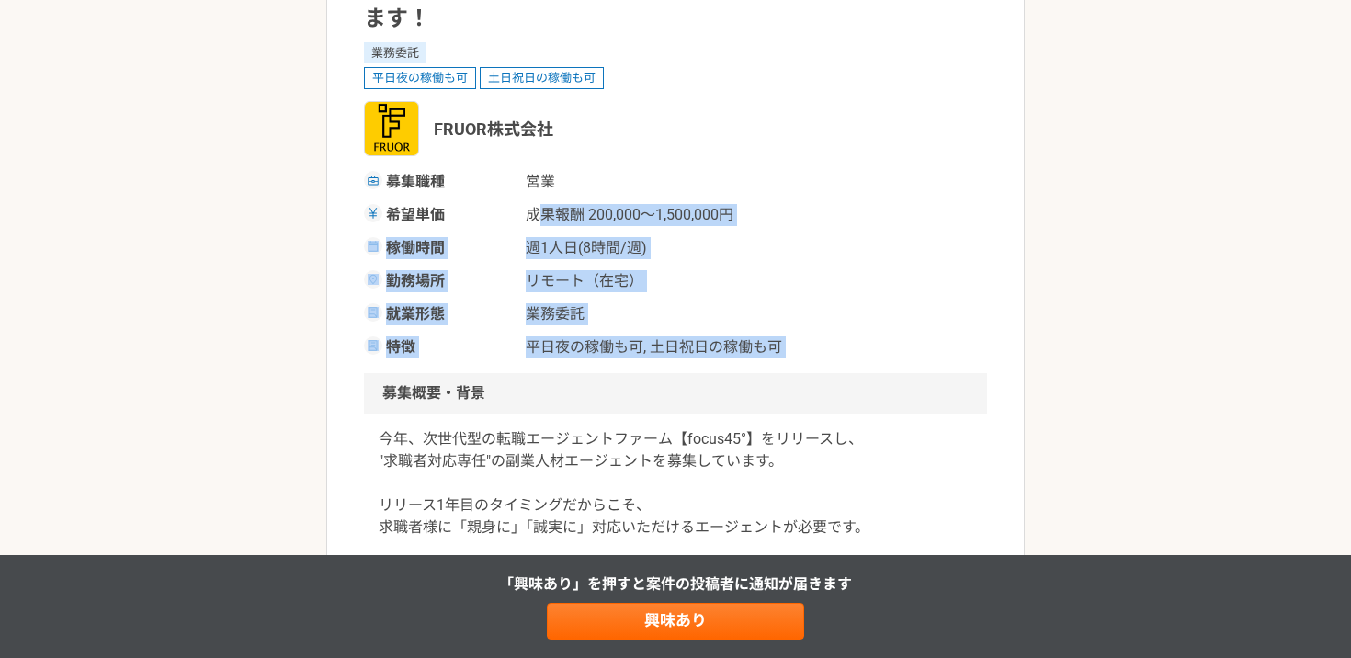
drag, startPoint x: 720, startPoint y: 367, endPoint x: 537, endPoint y: 221, distance: 234.2
click at [537, 221] on span "成果報酬 200,000〜1,500,000円" at bounding box center [630, 215] width 208 height 22
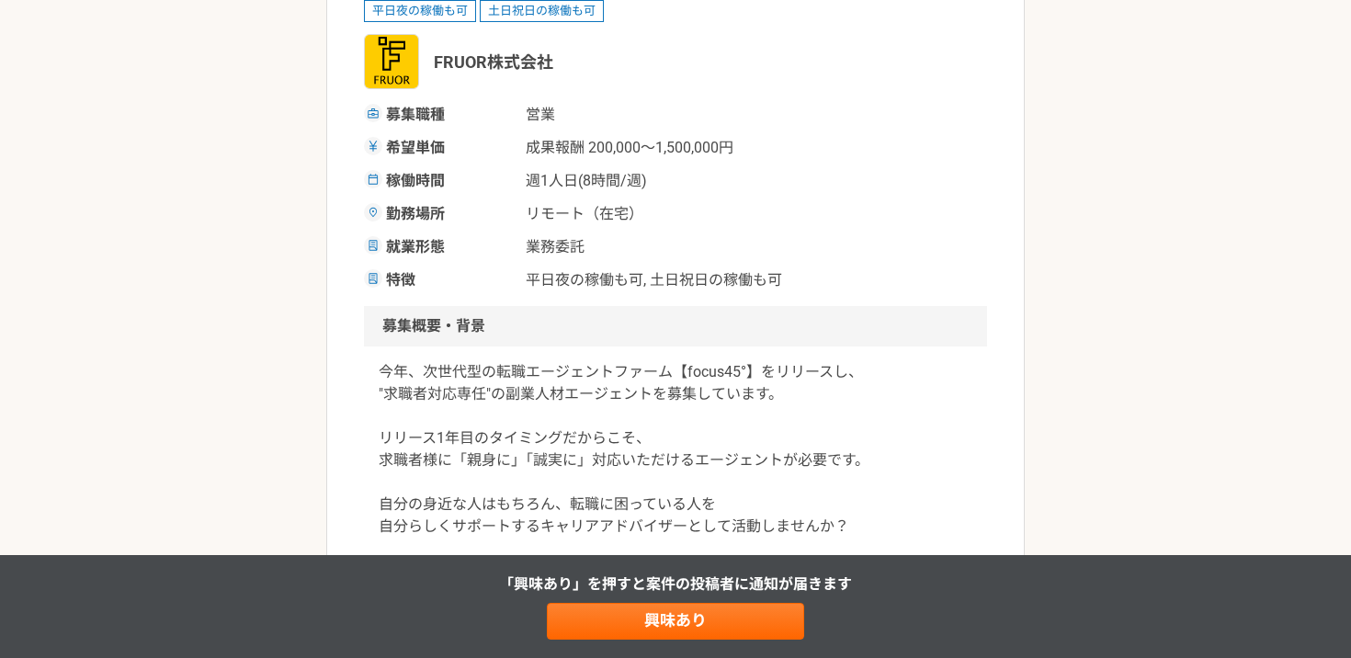
scroll to position [301, 0]
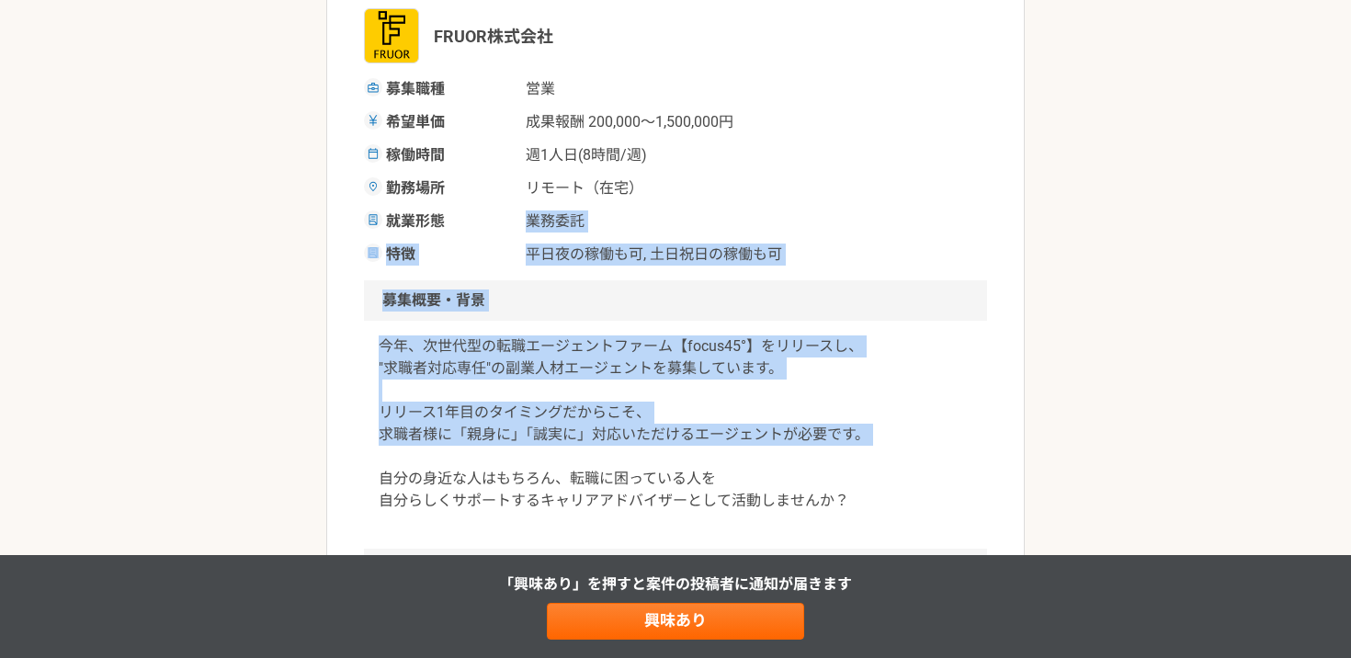
drag, startPoint x: 761, startPoint y: 456, endPoint x: 473, endPoint y: 233, distance: 364.3
click at [473, 233] on span "就業形態" at bounding box center [450, 222] width 129 height 22
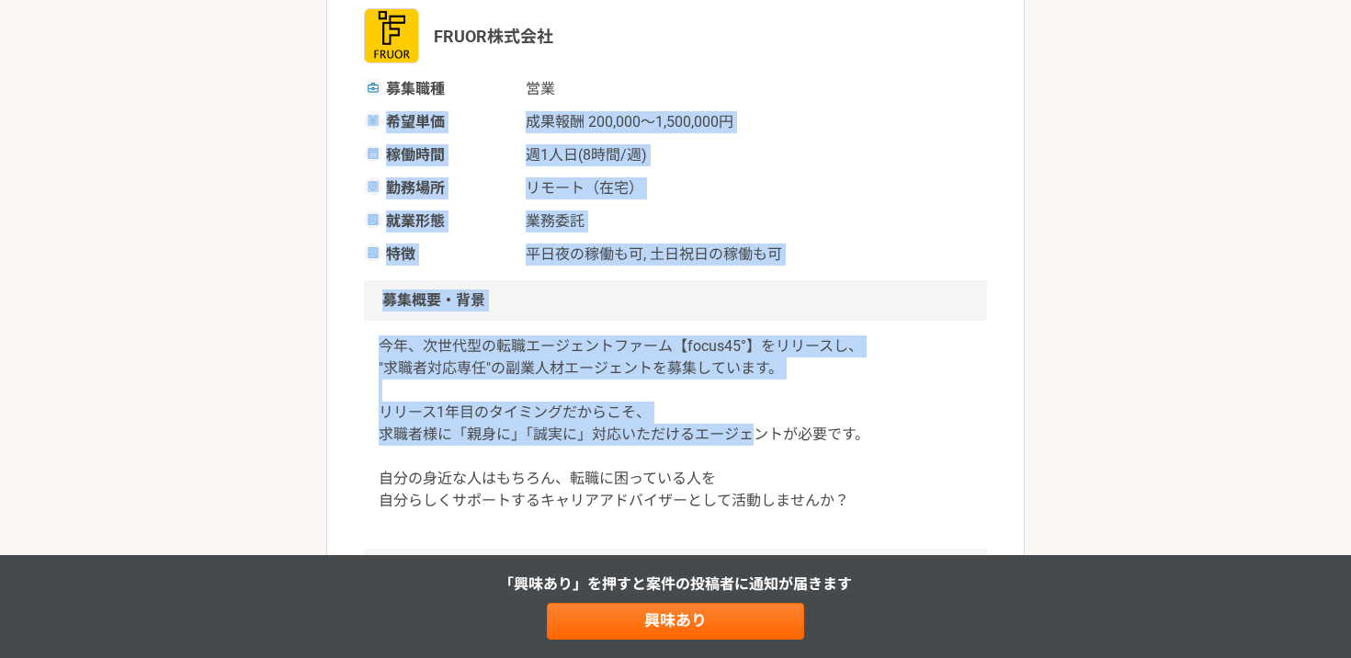
drag, startPoint x: 753, startPoint y: 440, endPoint x: 379, endPoint y: 113, distance: 497.1
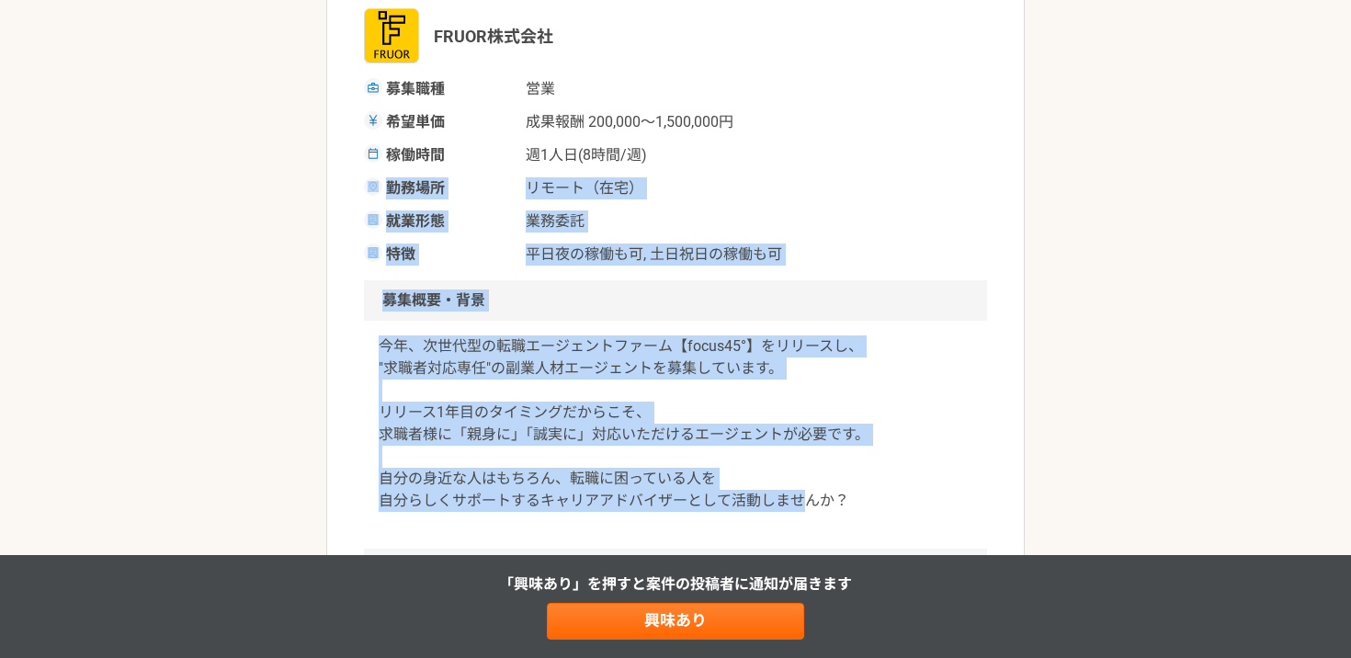
drag, startPoint x: 800, startPoint y: 505, endPoint x: 382, endPoint y: 189, distance: 523.8
click at [379, 189] on figure at bounding box center [373, 186] width 11 height 11
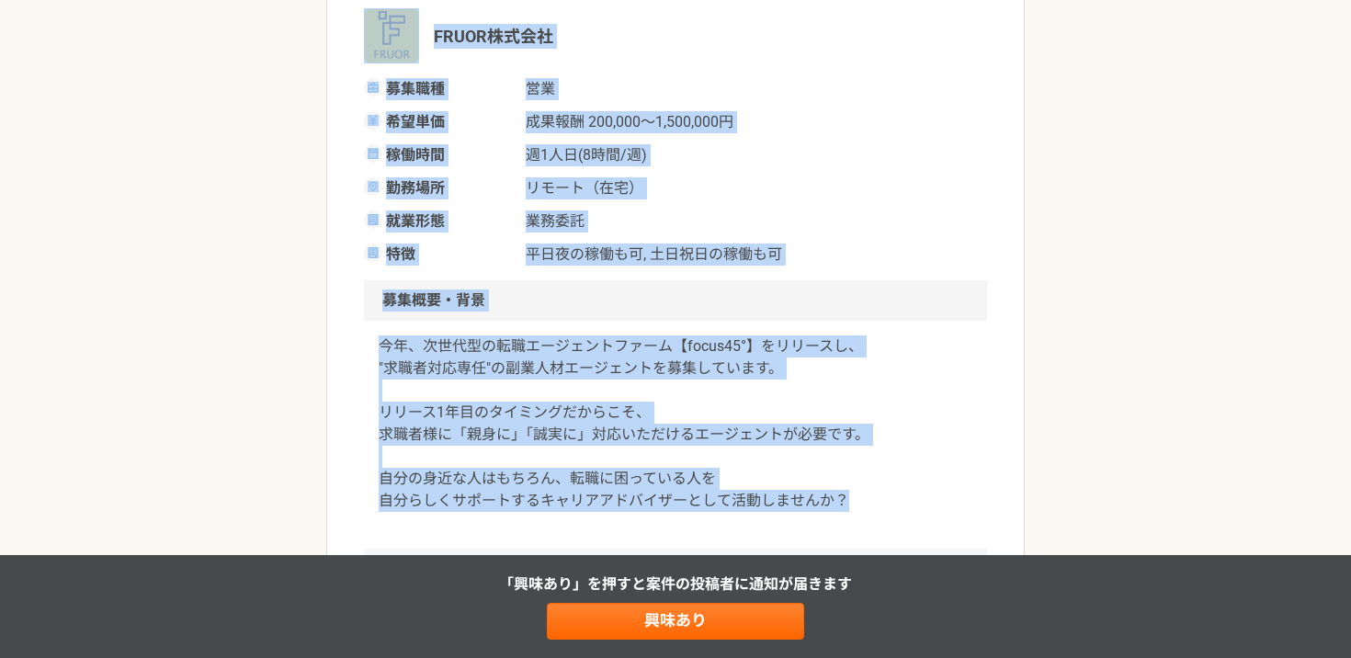
drag, startPoint x: 874, startPoint y: 542, endPoint x: 346, endPoint y: 59, distance: 716.4
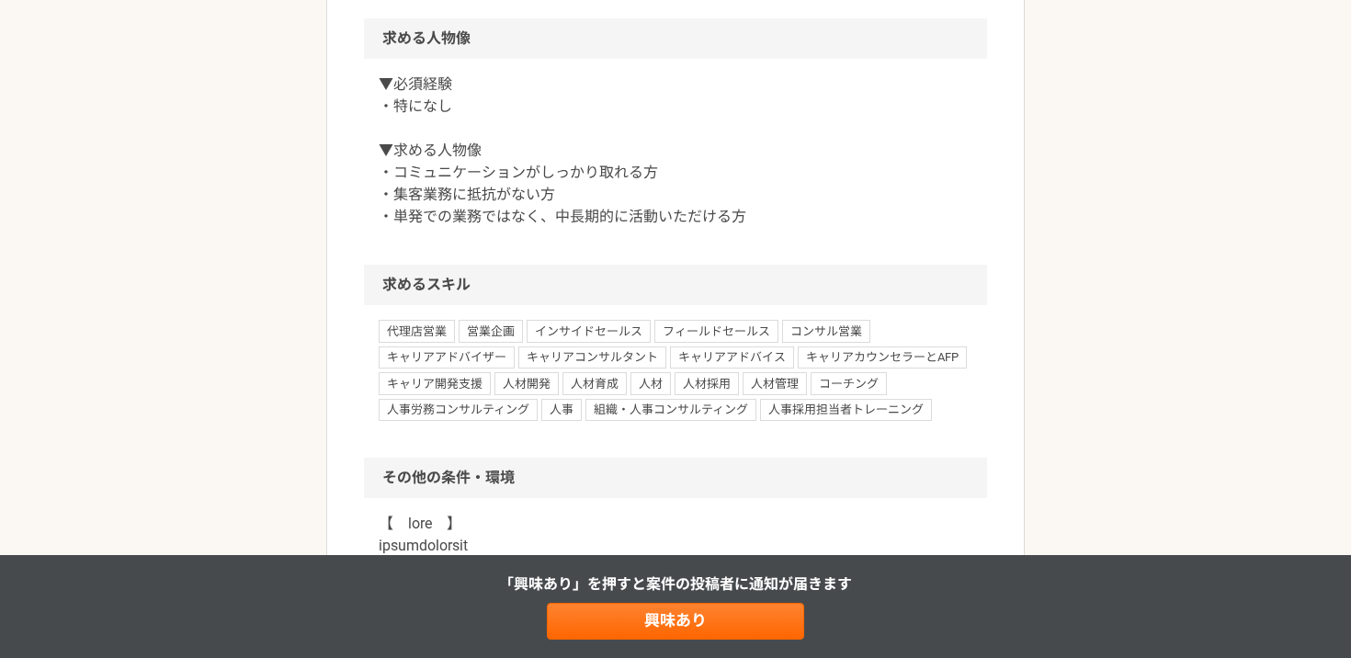
scroll to position [1318, 0]
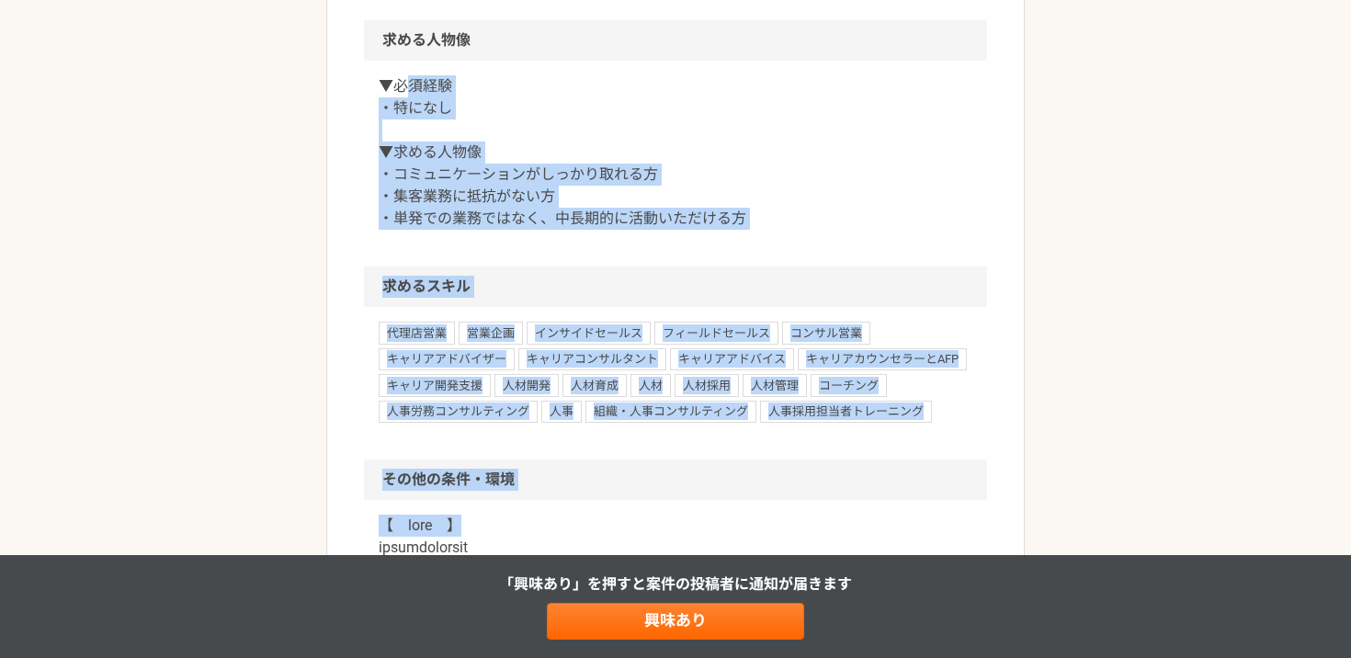
drag, startPoint x: 405, startPoint y: 85, endPoint x: 740, endPoint y: 519, distance: 547.3
click at [740, 519] on article "営業 【副業キャリアアドバイザー】業界最高水準の報酬率で還元します！ 業務委託 平日夜の稼働も可 土日祝日の稼働も可 FRUOR株式会社 募集職種 営業 希望…" at bounding box center [675, 220] width 699 height 2855
drag, startPoint x: 336, startPoint y: 38, endPoint x: 698, endPoint y: 522, distance: 604.4
click at [698, 522] on article "営業 【副業キャリアアドバイザー】業界最高水準の報酬率で還元します！ 業務委託 平日夜の稼働も可 土日祝日の稼働も可 FRUOR株式会社 募集職種 営業 希望…" at bounding box center [675, 220] width 699 height 2855
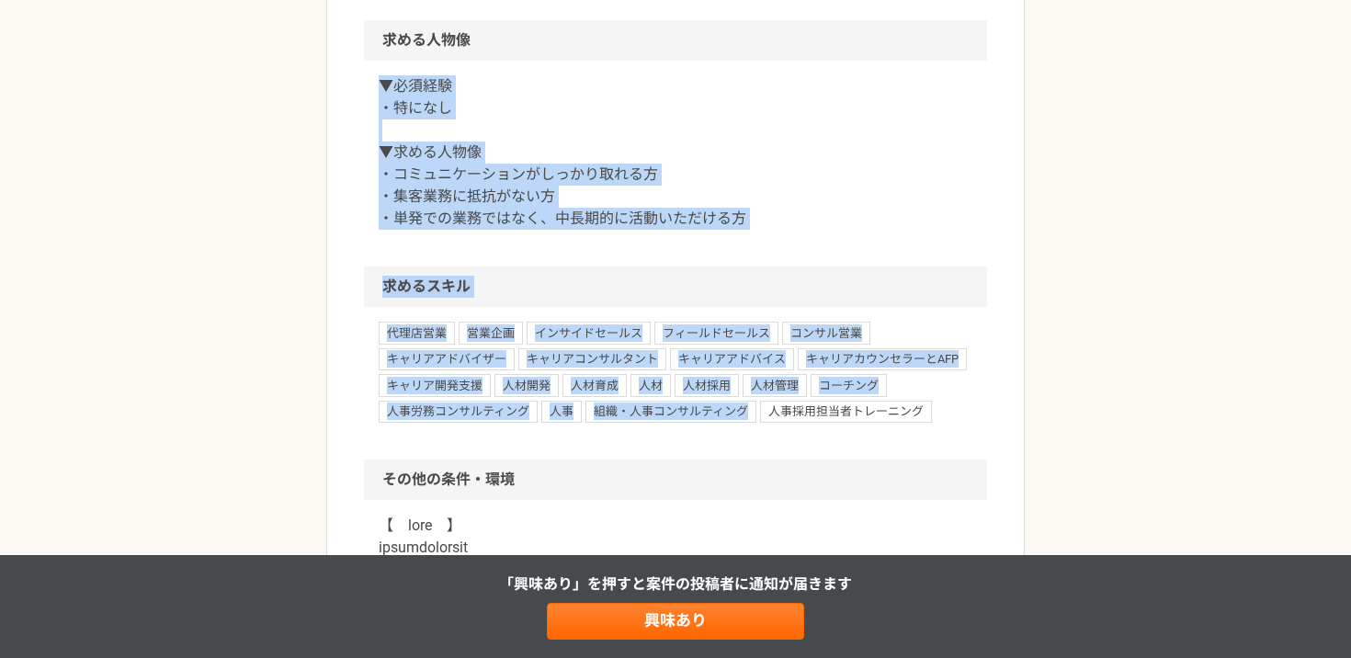
drag, startPoint x: 361, startPoint y: 54, endPoint x: 659, endPoint y: 457, distance: 500.9
click at [659, 457] on article "営業 【副業キャリアアドバイザー】業界最高水準の報酬率で還元します！ 業務委託 平日夜の稼働も可 土日祝日の稼働も可 FRUOR株式会社 募集職種 営業 希望…" at bounding box center [675, 220] width 699 height 2855
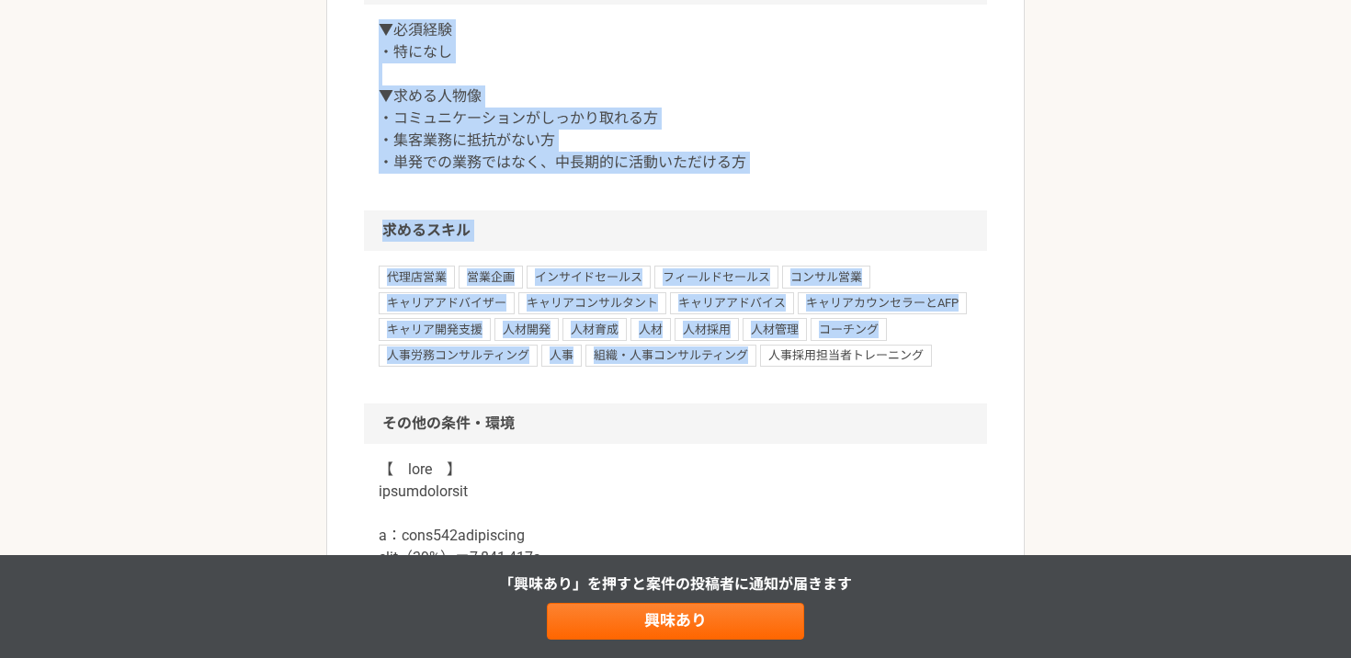
scroll to position [1388, 0]
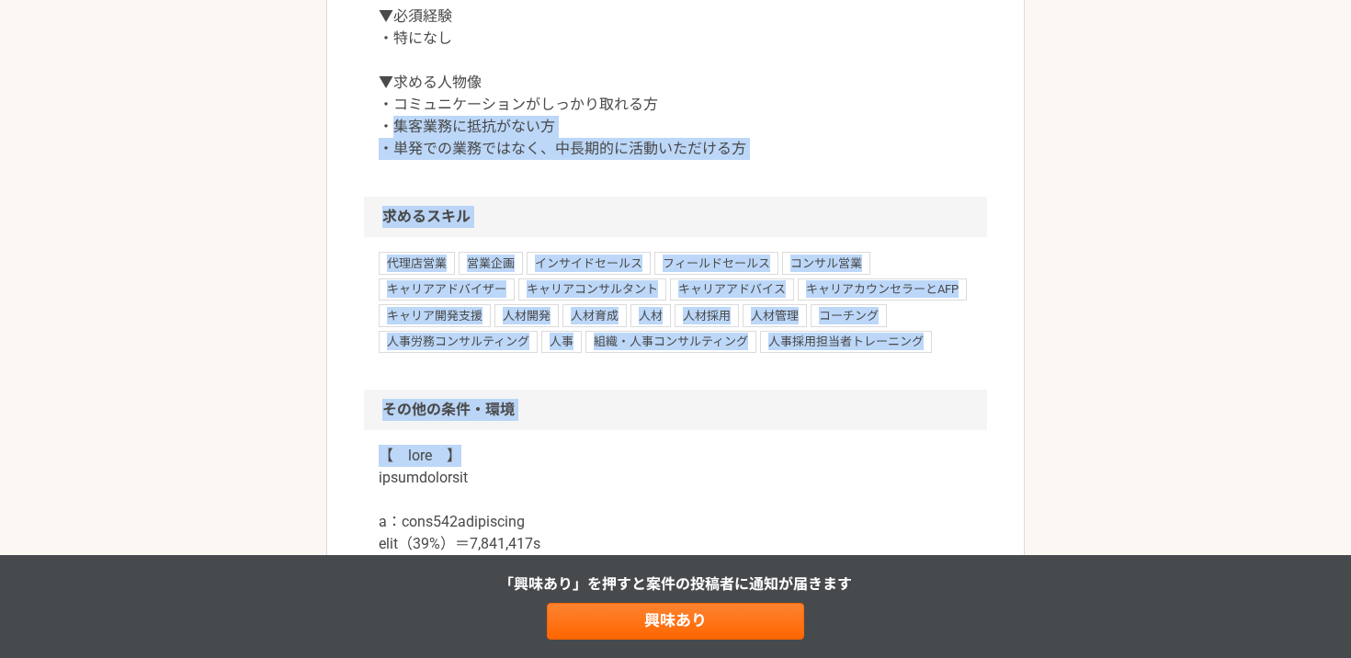
drag, startPoint x: 659, startPoint y: 457, endPoint x: 392, endPoint y: 135, distance: 418.5
click at [392, 135] on article "営業 【副業キャリアアドバイザー】業界最高水準の報酬率で還元します！ 業務委託 平日夜の稼働も可 土日祝日の稼働も可 FRUOR株式会社 募集職種 営業 希望…" at bounding box center [675, 150] width 699 height 2855
click at [392, 135] on p "▼必須経験 ・特になし ▼求める人物像 ・コミュニケーションがしっかり取れる方 ・集客業務に抵抗がない方 ・単発での業務ではなく、中長期的に活動いただける方" at bounding box center [676, 83] width 594 height 154
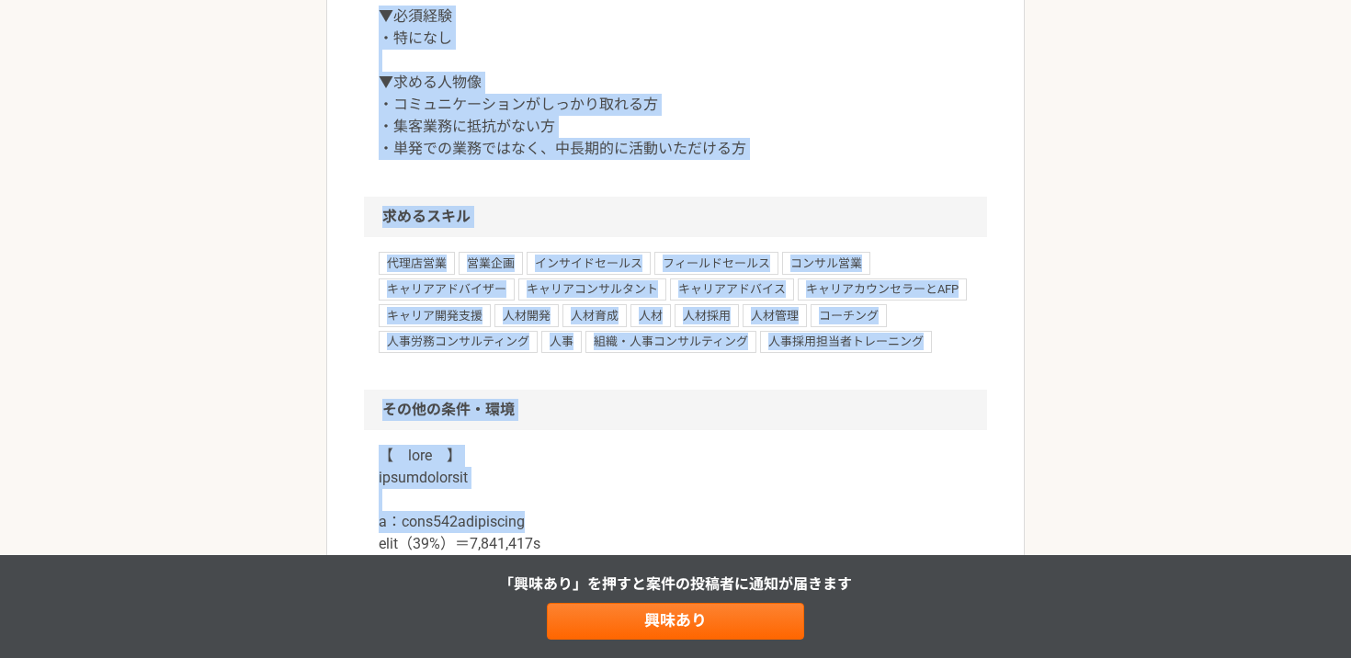
drag, startPoint x: 735, startPoint y: 526, endPoint x: 323, endPoint y: 9, distance: 661.3
click at [323, 9] on div "営業 【副業キャリアアドバイザー】業界最高水準の報酬率で還元します！ 業務委託 平日夜の稼働も可 土日祝日の稼働も可 FRUOR株式会社 募集職種 営業 希望…" at bounding box center [675, 169] width 1351 height 2966
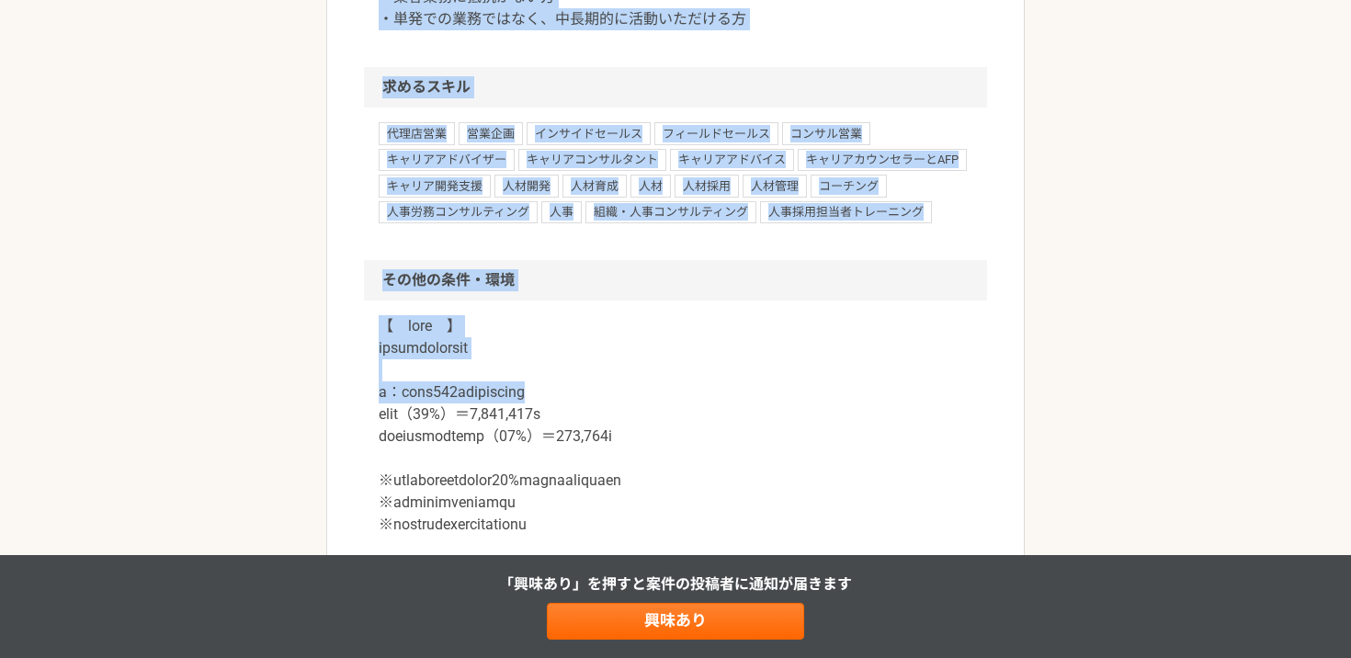
scroll to position [1557, 0]
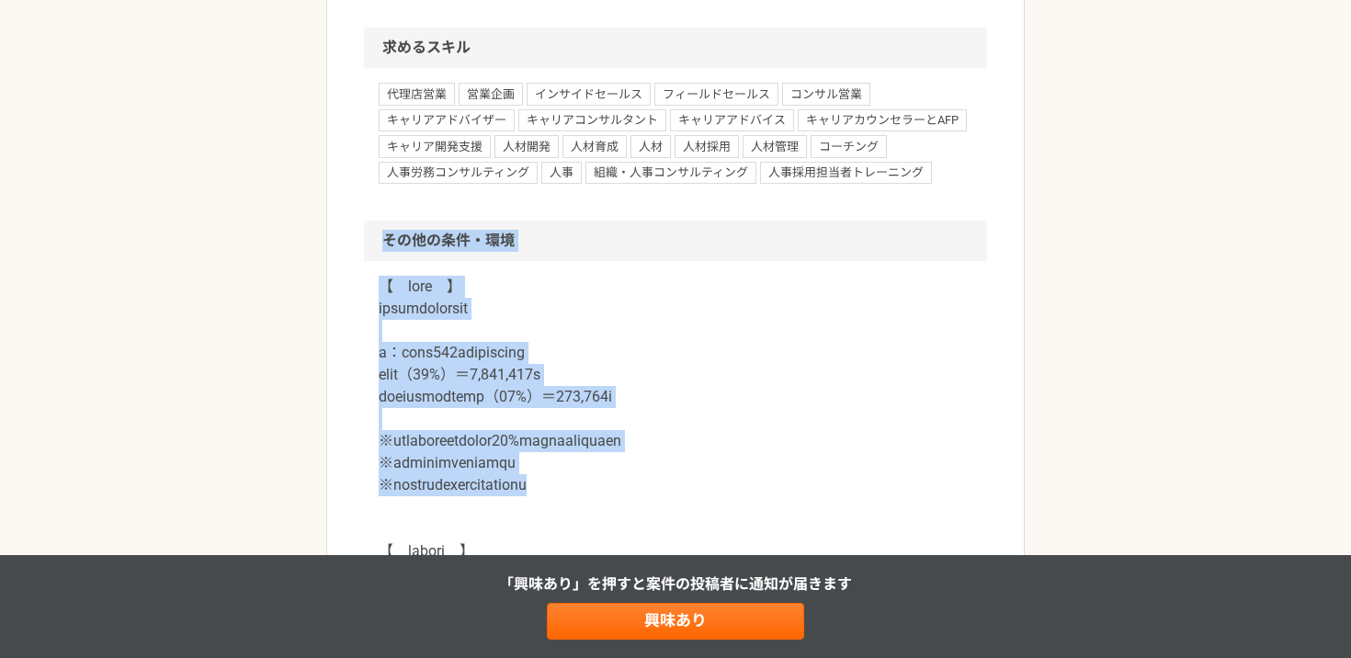
drag, startPoint x: 369, startPoint y: 245, endPoint x: 690, endPoint y: 481, distance: 397.9
click at [690, 481] on section "その他の条件・環境" at bounding box center [675, 653] width 623 height 864
click at [690, 481] on p at bounding box center [676, 662] width 594 height 772
drag, startPoint x: 389, startPoint y: 224, endPoint x: 776, endPoint y: 486, distance: 467.4
click at [776, 486] on section "その他の条件・環境" at bounding box center [675, 653] width 623 height 864
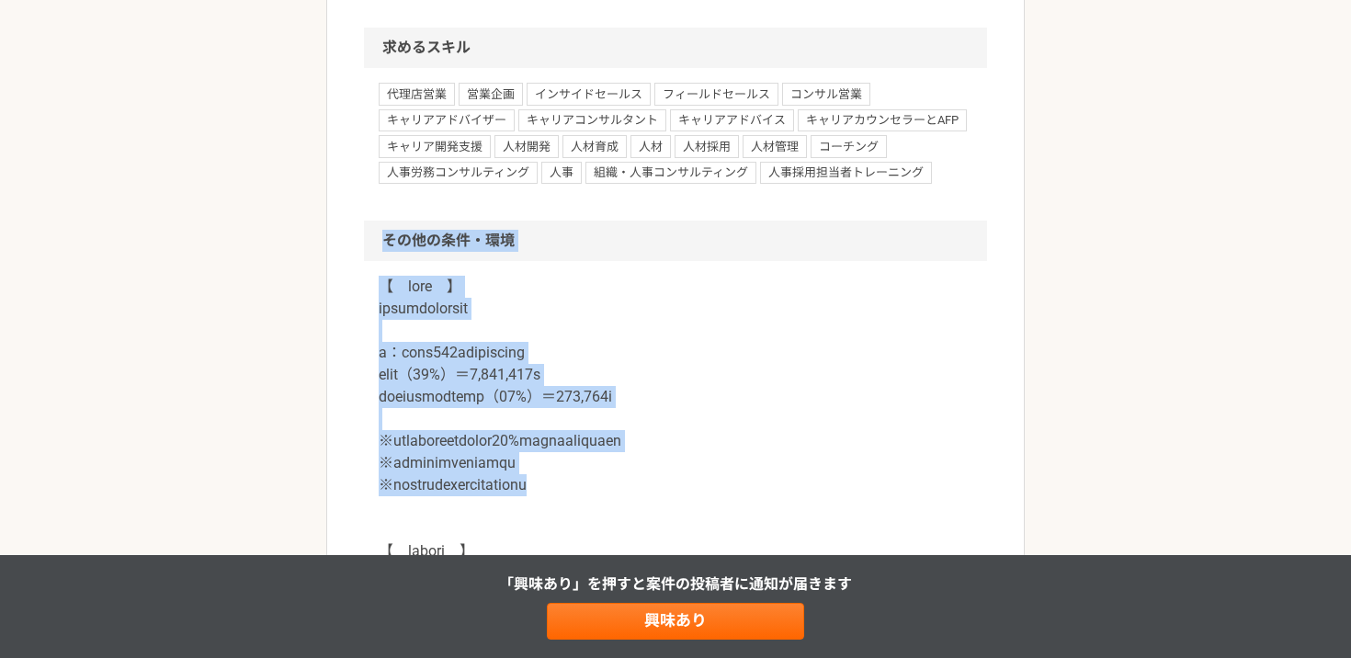
click at [776, 486] on p at bounding box center [676, 662] width 594 height 772
drag, startPoint x: 398, startPoint y: 232, endPoint x: 769, endPoint y: 527, distance: 474.4
click at [769, 527] on section "その他の条件・環境" at bounding box center [675, 653] width 623 height 864
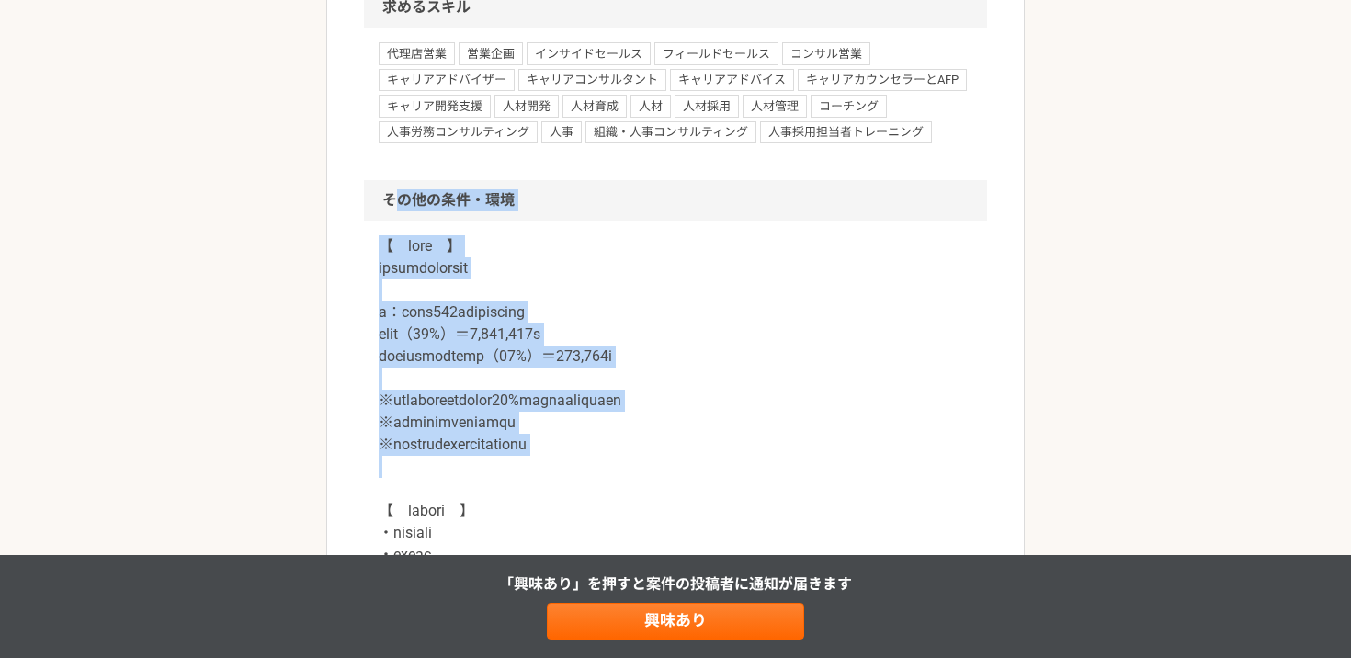
scroll to position [1609, 0]
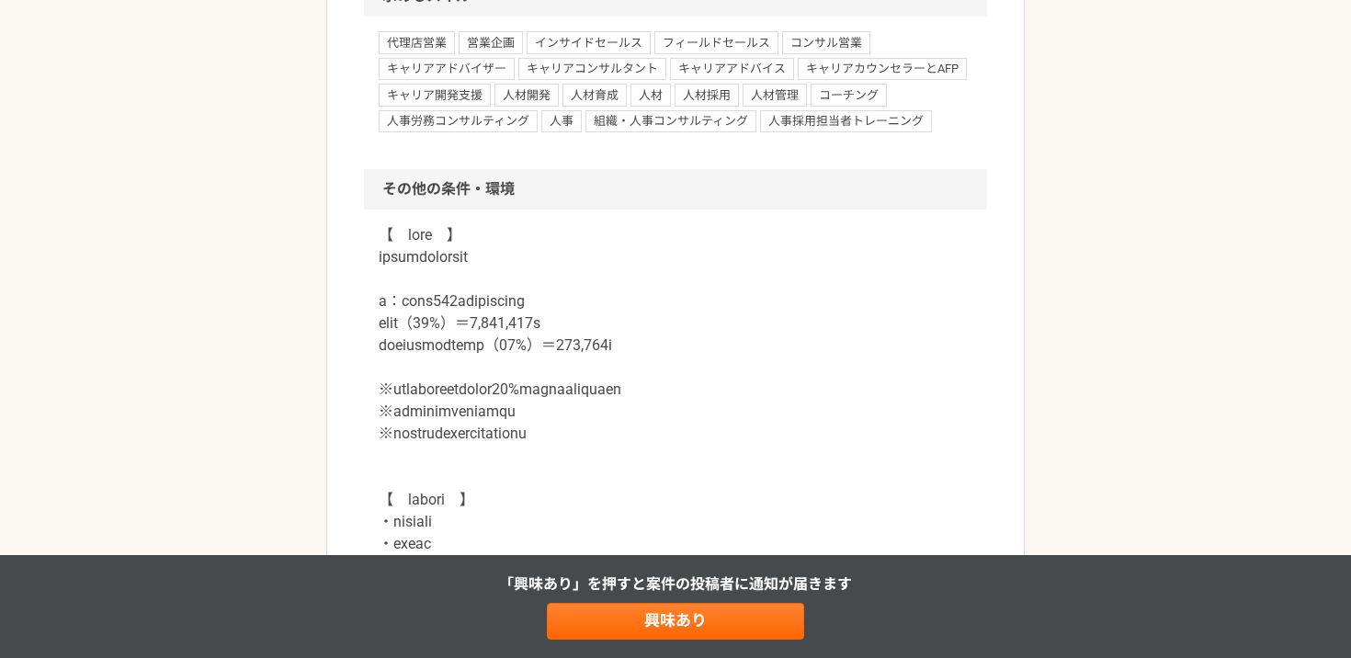
click at [769, 512] on p at bounding box center [676, 610] width 594 height 772
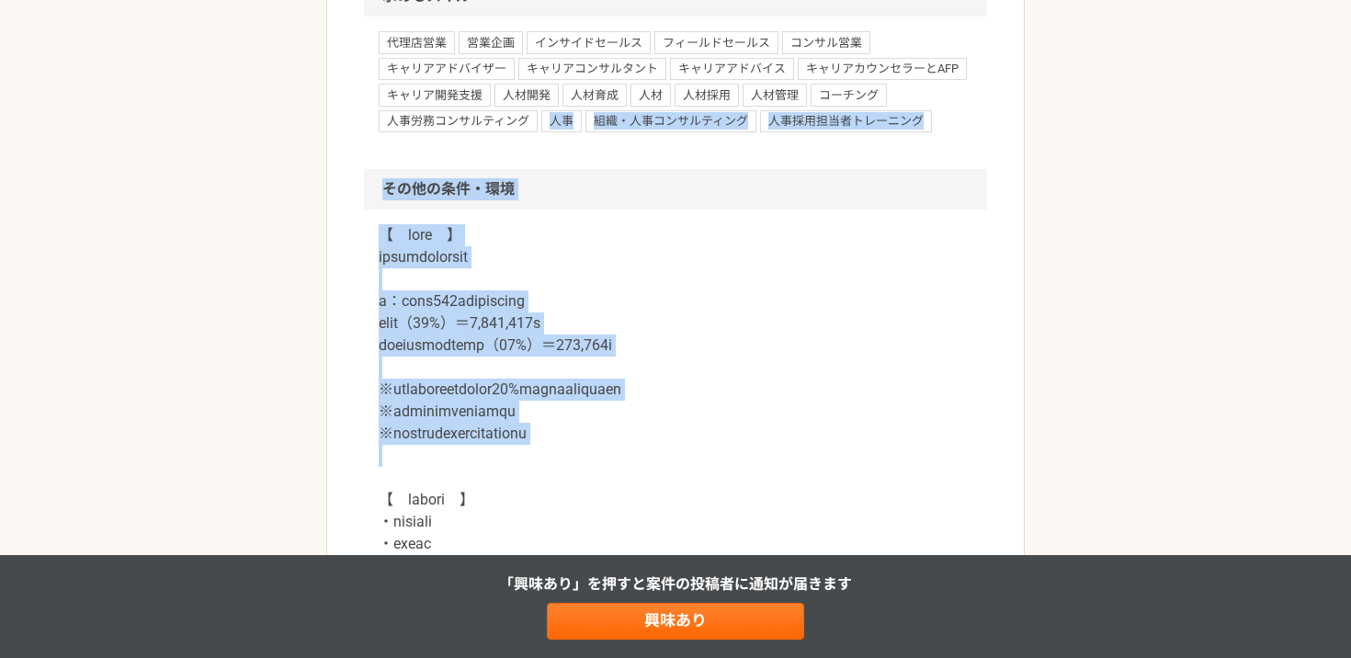
drag, startPoint x: 363, startPoint y: 141, endPoint x: 685, endPoint y: 468, distance: 459.0
click at [685, 468] on p at bounding box center [676, 610] width 594 height 772
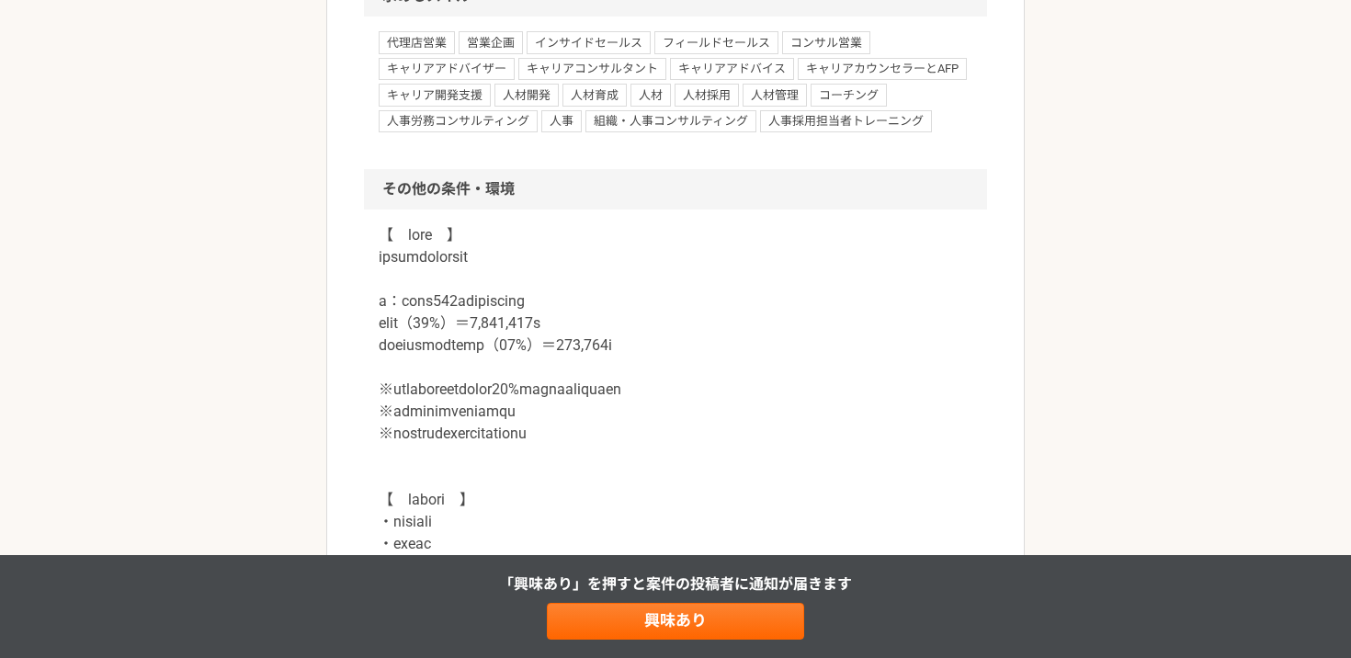
click at [403, 184] on h2 "その他の条件・環境" at bounding box center [675, 189] width 623 height 40
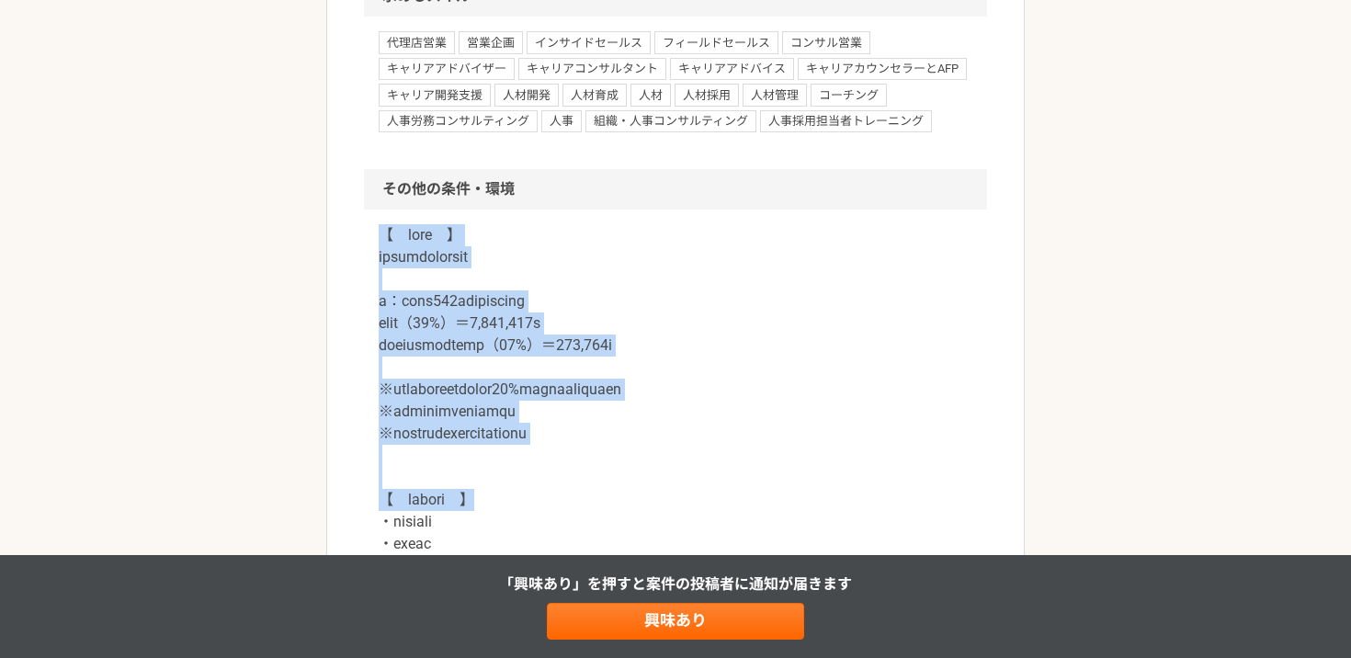
drag, startPoint x: 785, startPoint y: 505, endPoint x: 440, endPoint y: 221, distance: 446.7
click at [440, 221] on div at bounding box center [675, 622] width 623 height 824
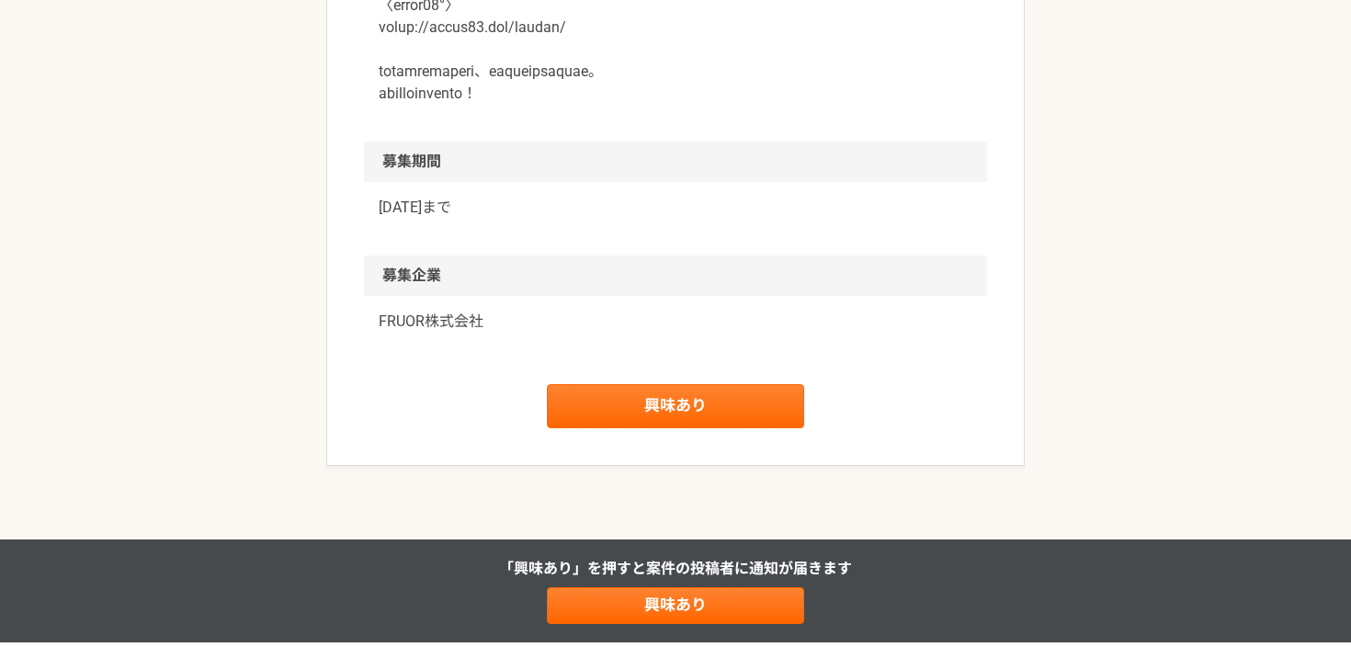
scroll to position [2504, 0]
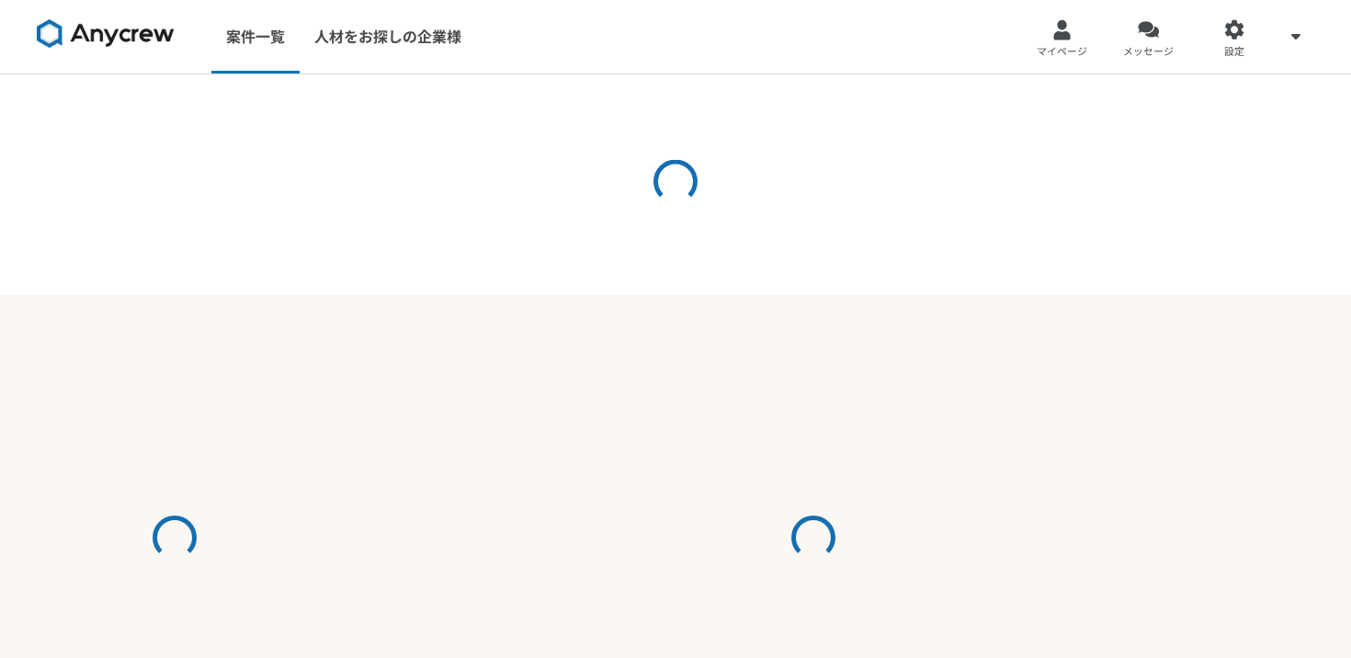
select select "2"
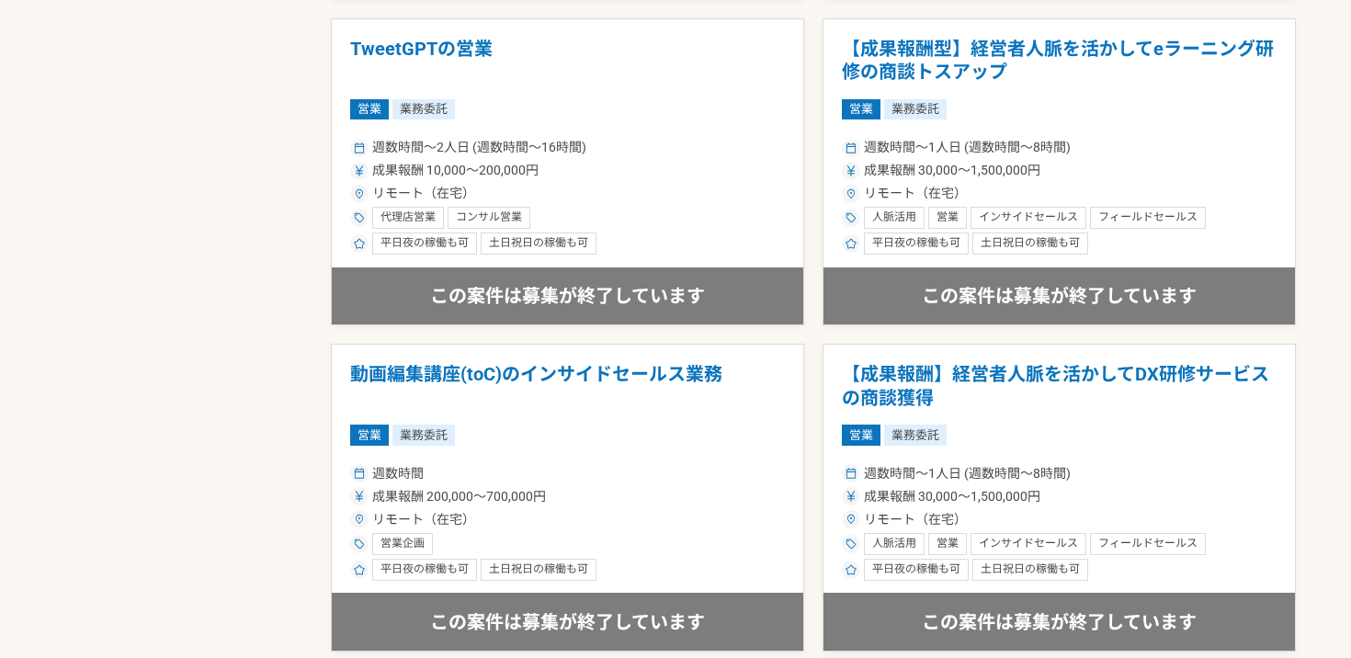
scroll to position [1349, 0]
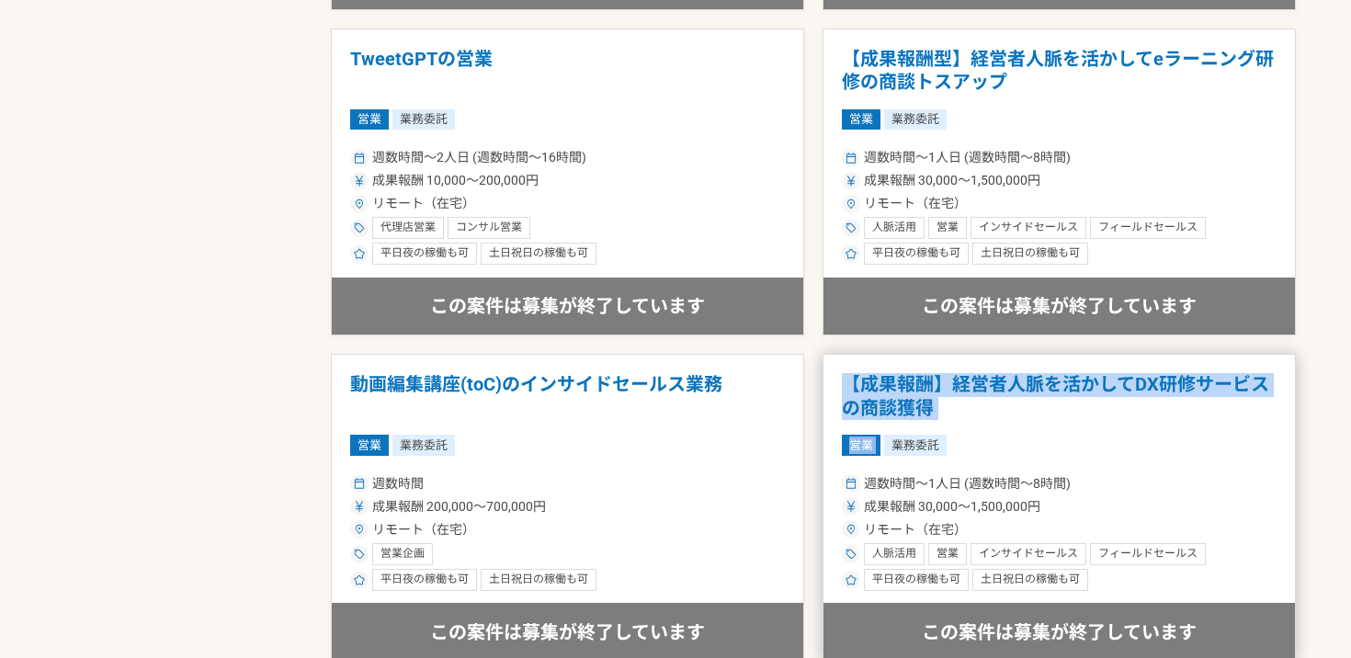
drag, startPoint x: 1011, startPoint y: 424, endPoint x: 850, endPoint y: 386, distance: 165.2
click at [850, 386] on article "【成果報酬】経営者人脈を活かしてDX研修サービスの商談獲得 営業 業務委託 週数時間〜1人日 (週数時間〜8時間) 成果報酬 30,000〜1,500,000…" at bounding box center [1059, 508] width 473 height 308
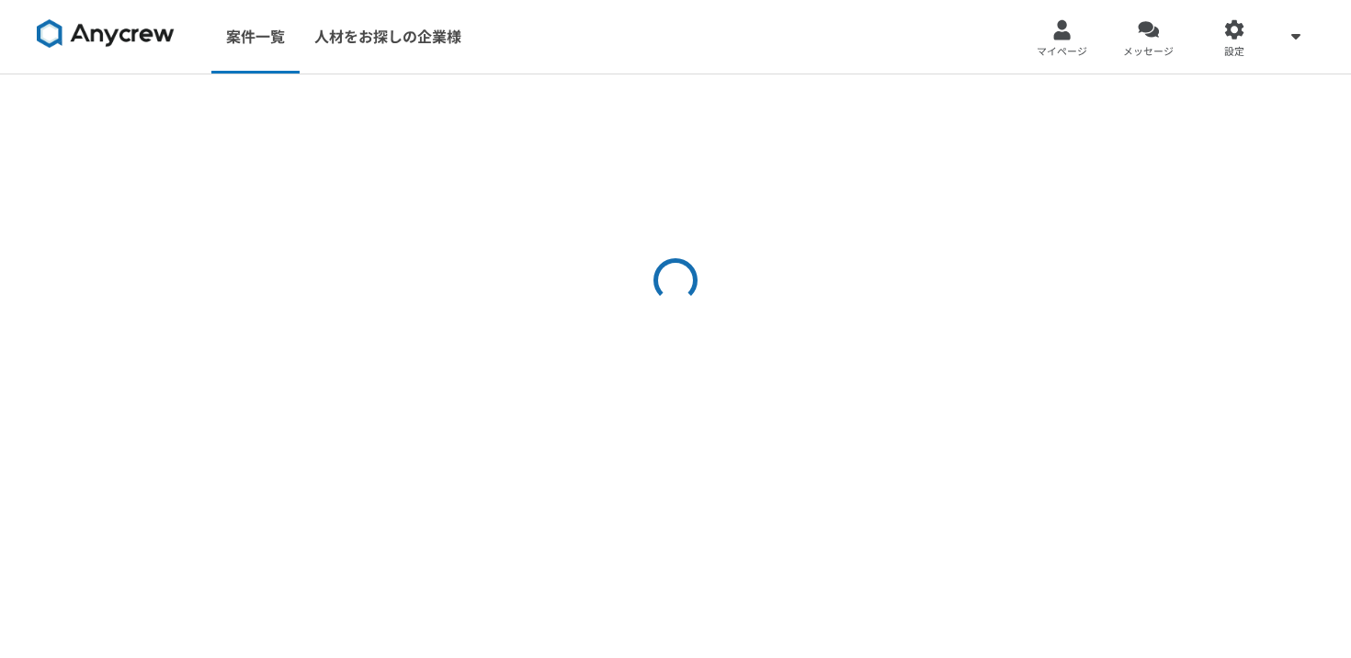
select select "2"
